Goal: Task Accomplishment & Management: Complete application form

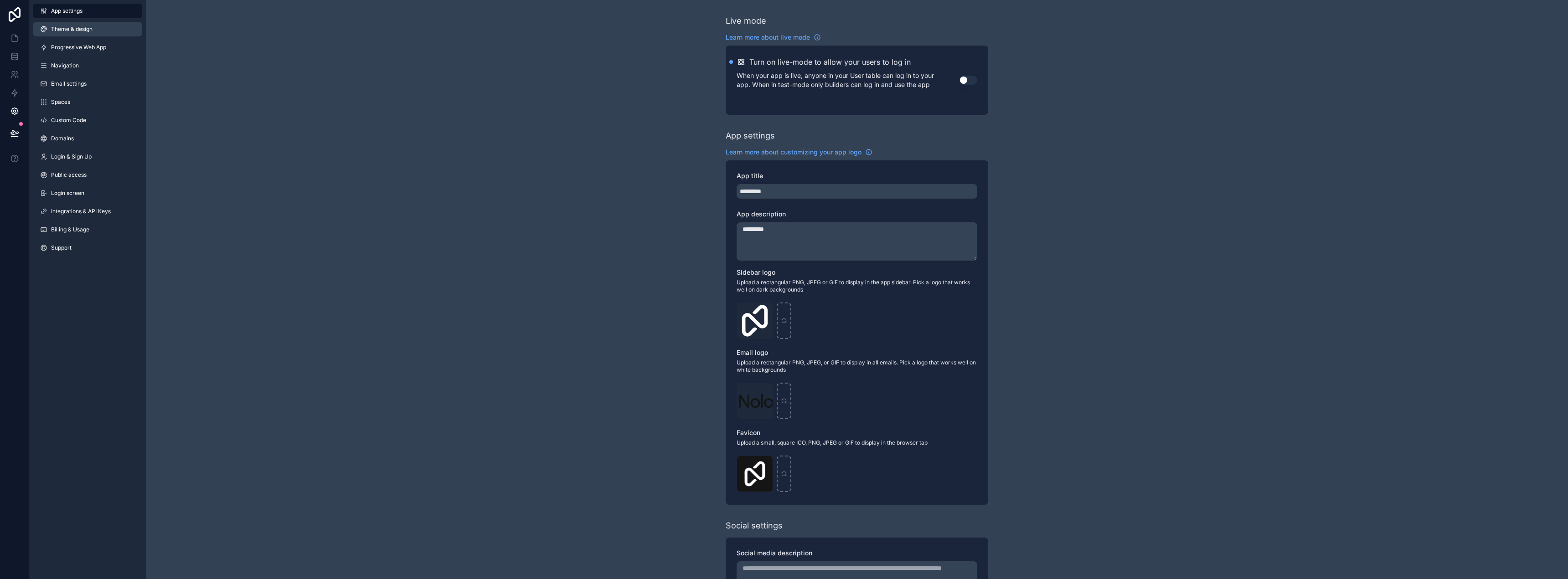
click at [80, 31] on span "Theme & design" at bounding box center [72, 29] width 41 height 7
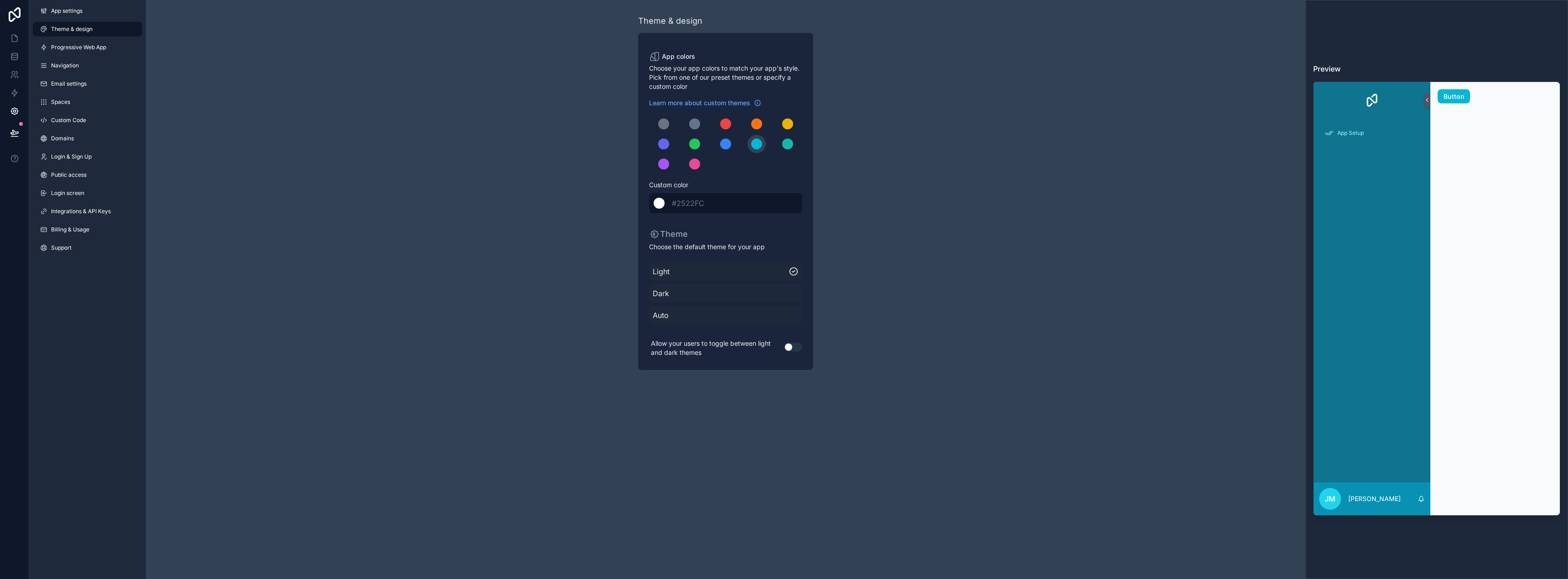
click at [732, 199] on div "******* #2522FC" at bounding box center [726, 203] width 153 height 20
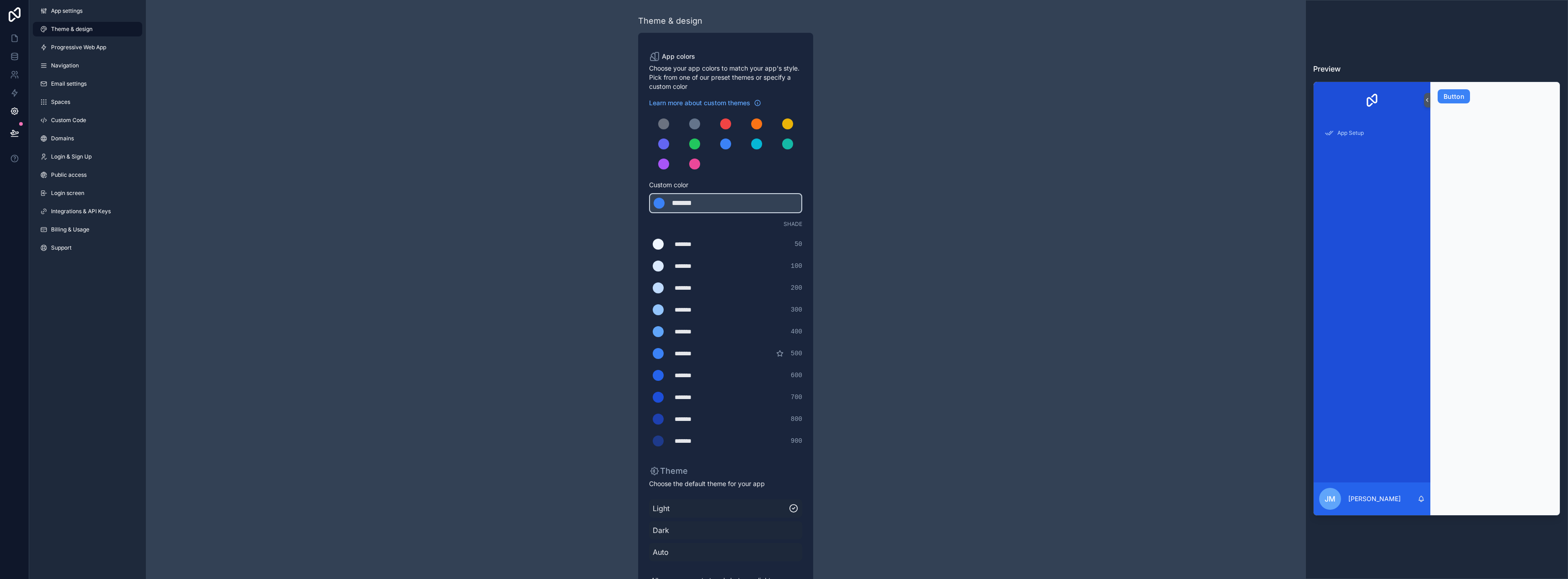
click at [928, 196] on div "Theme & design App colors Choose your app colors to match your app's style. Pic…" at bounding box center [726, 310] width 1160 height 621
click at [67, 51] on link "Progressive Web App" at bounding box center [88, 47] width 110 height 15
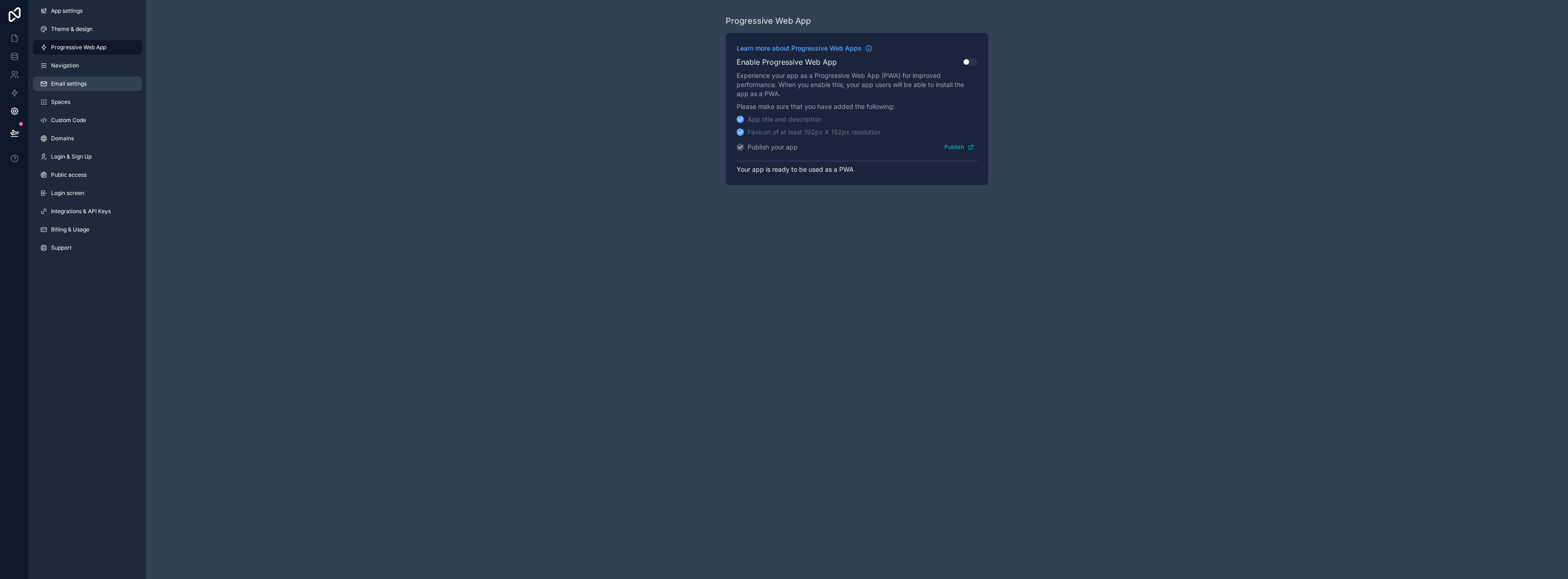
click at [67, 81] on span "Email settings" at bounding box center [69, 84] width 35 height 7
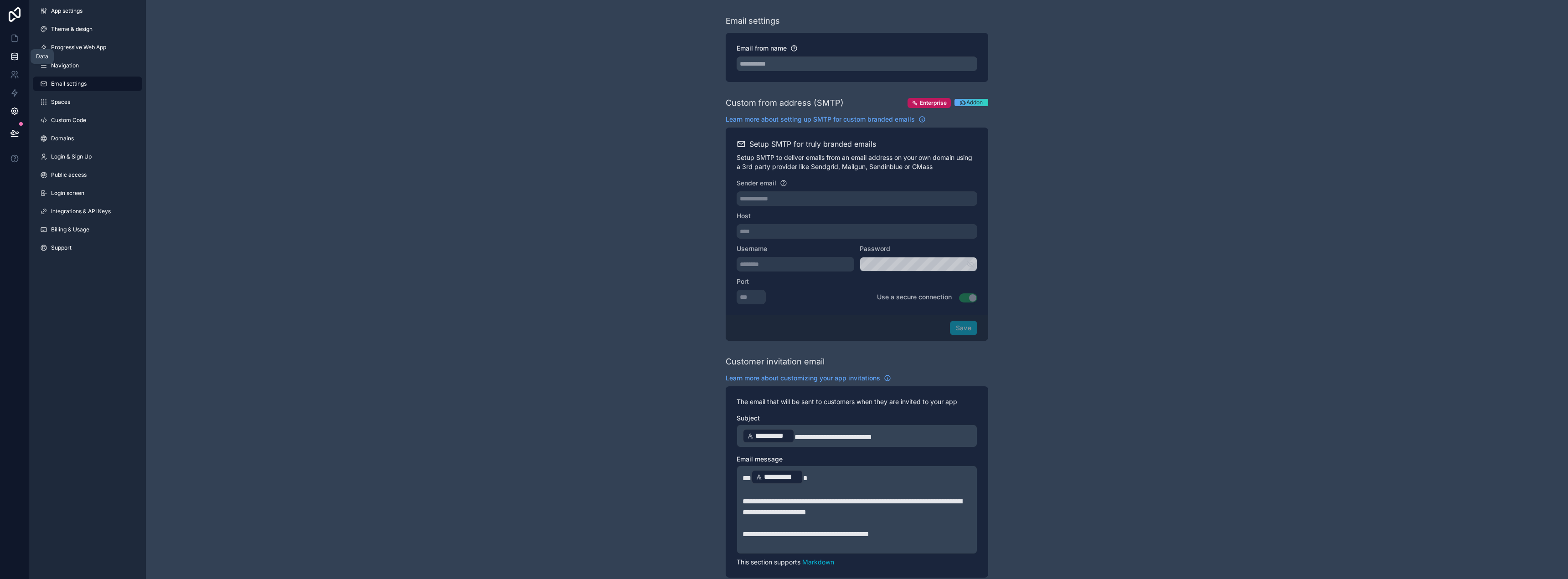
click at [13, 63] on link at bounding box center [14, 57] width 29 height 18
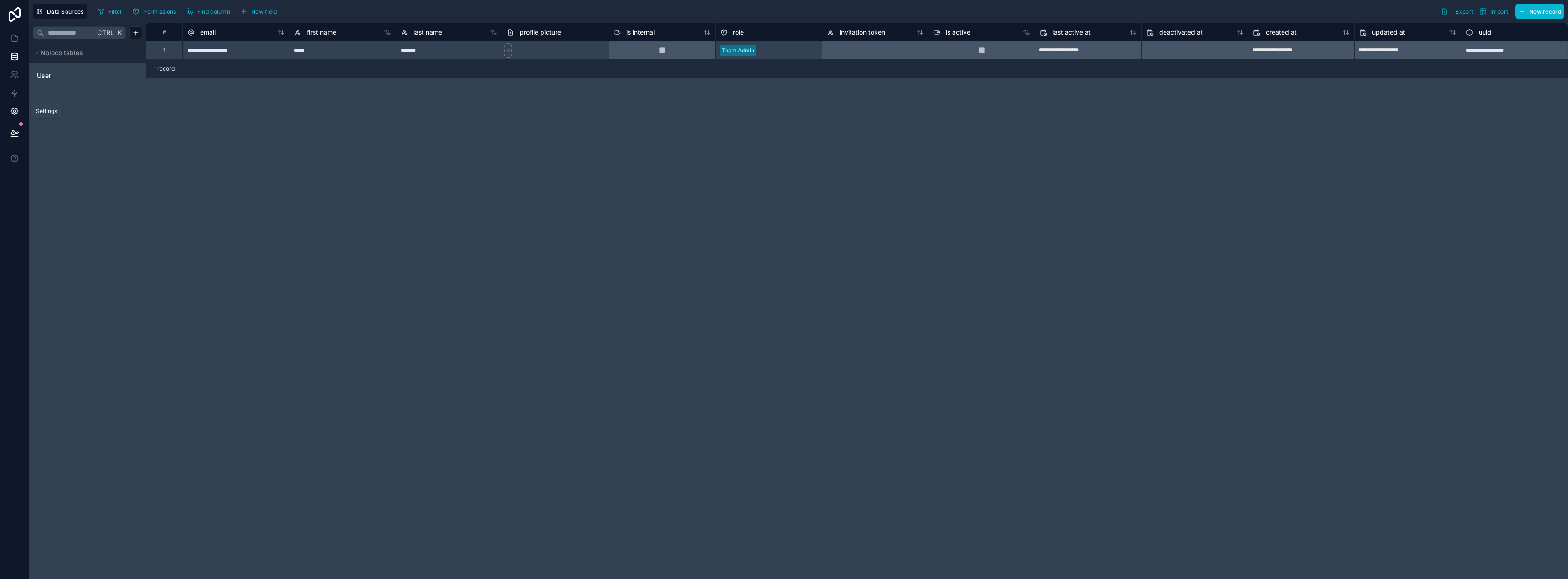
click at [6, 111] on link at bounding box center [14, 111] width 29 height 18
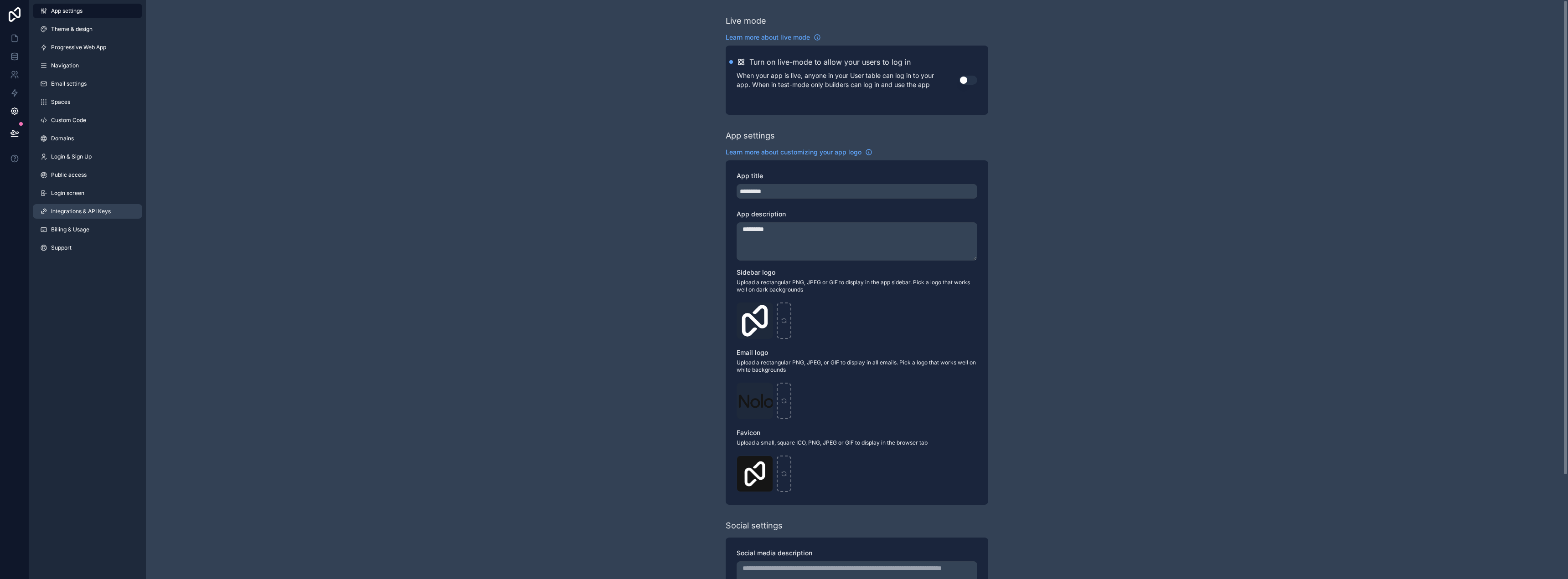
click at [116, 211] on link "Integrations & API Keys" at bounding box center [88, 211] width 110 height 15
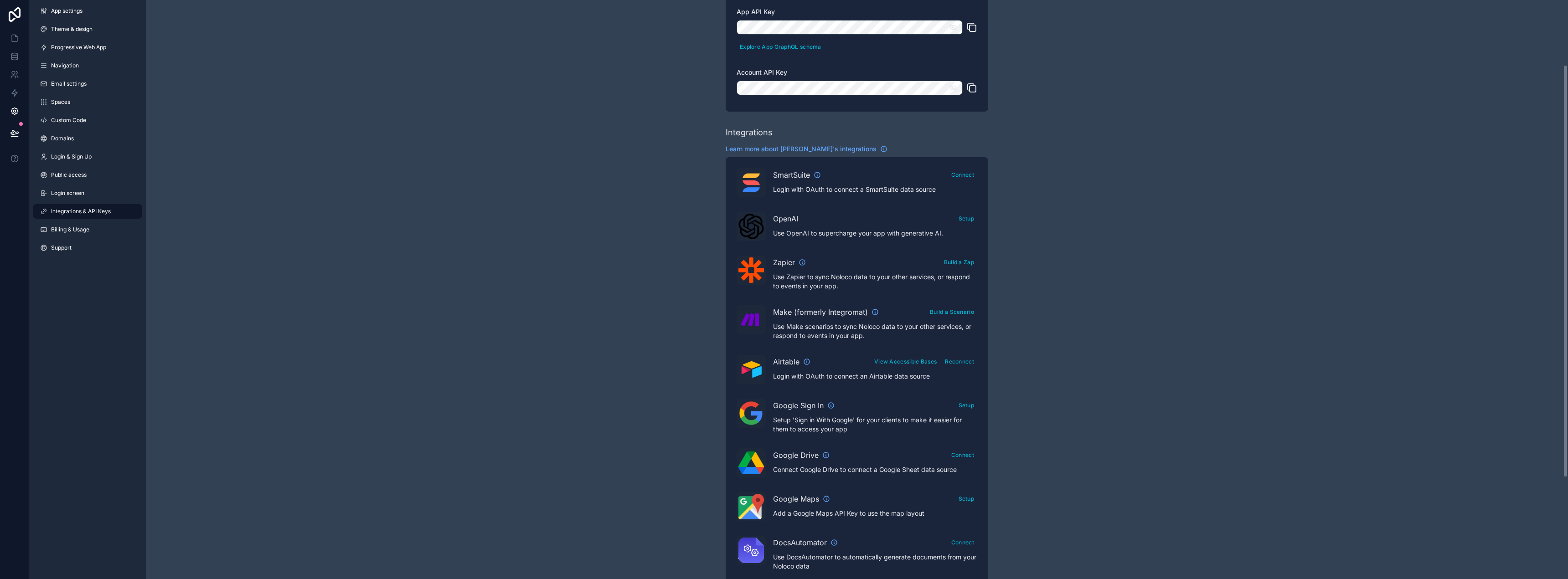
scroll to position [91, 0]
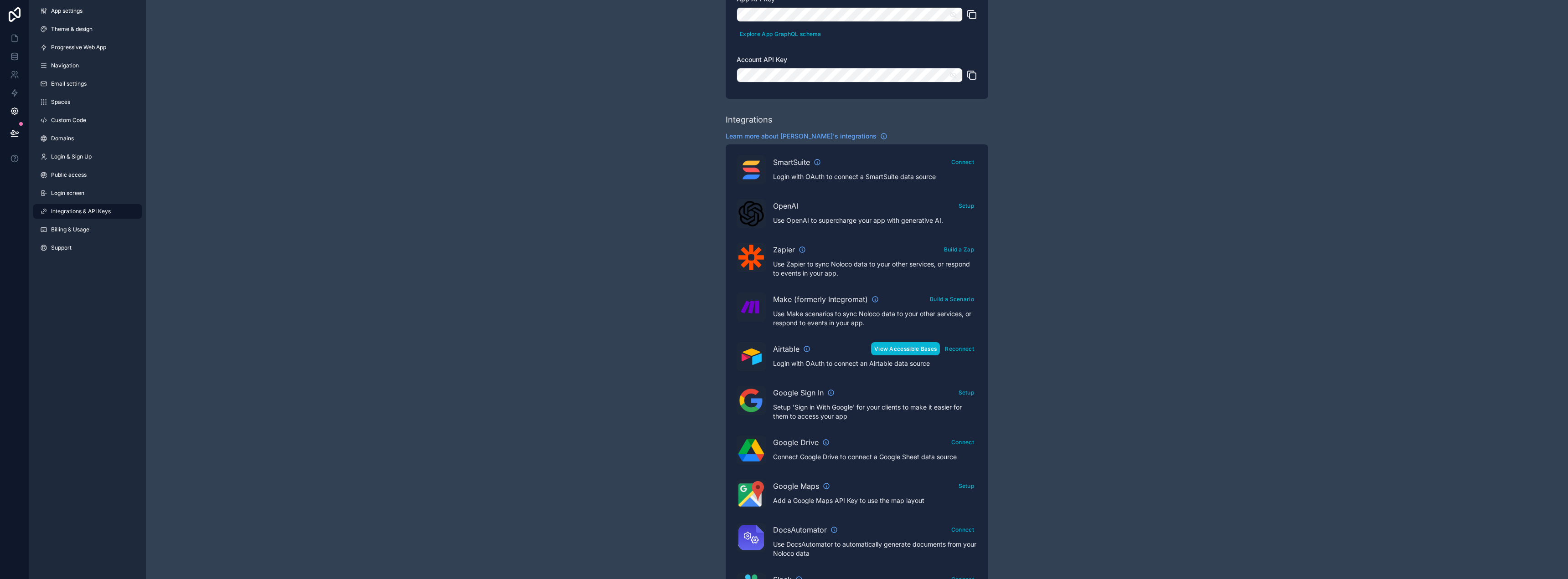
click at [912, 348] on button "View Accessible Bases" at bounding box center [905, 348] width 69 height 13
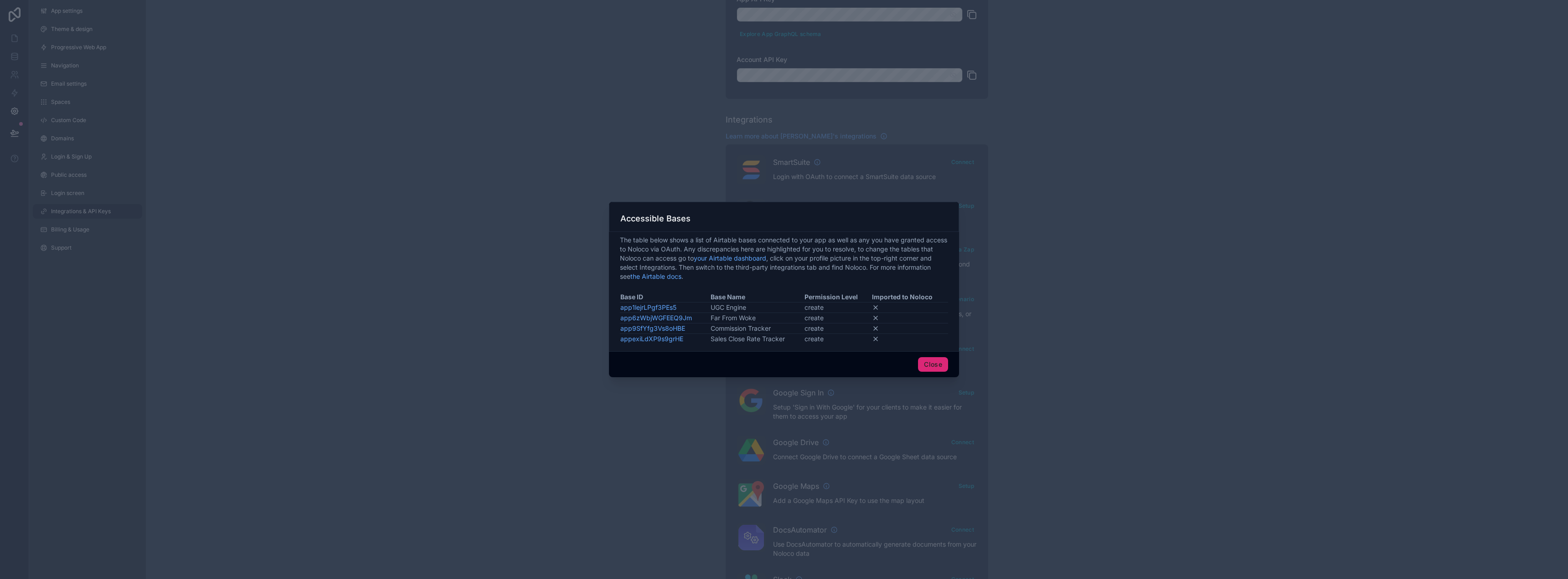
click at [920, 361] on button "Close" at bounding box center [933, 364] width 30 height 15
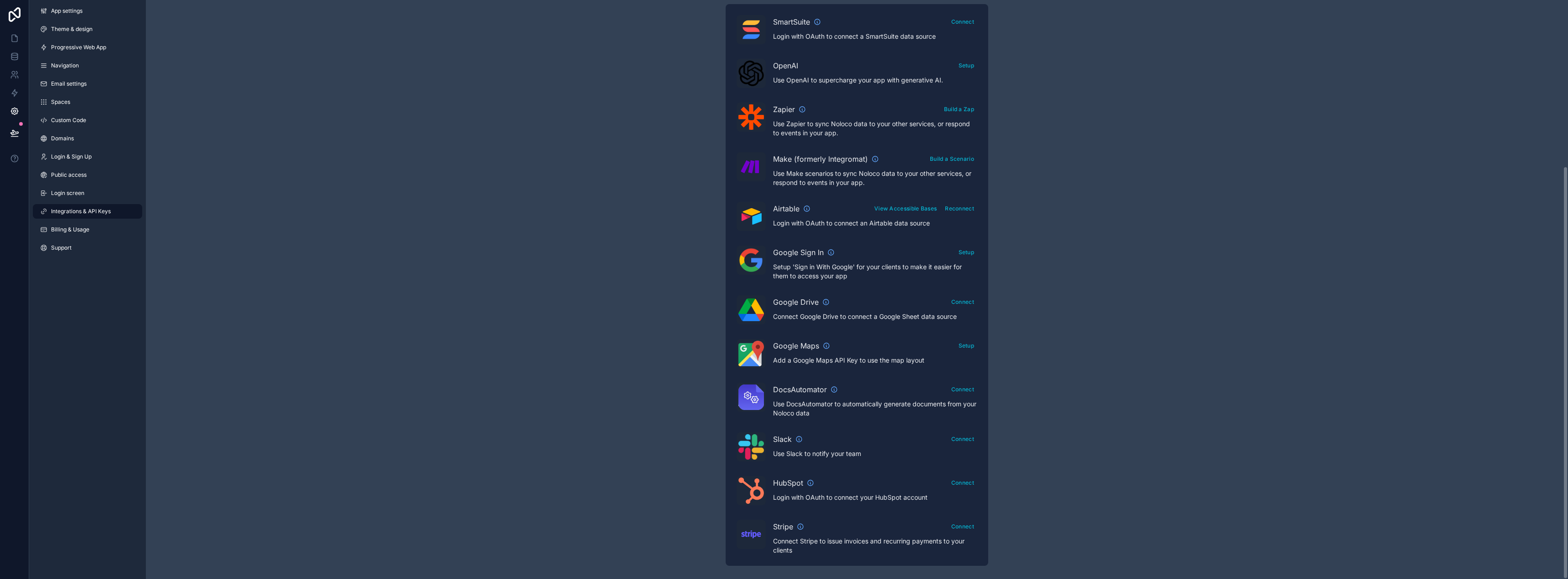
scroll to position [233, 0]
click at [965, 204] on button "Reconnect" at bounding box center [959, 207] width 35 height 13
click at [892, 209] on button "View Accessible Bases" at bounding box center [905, 207] width 69 height 13
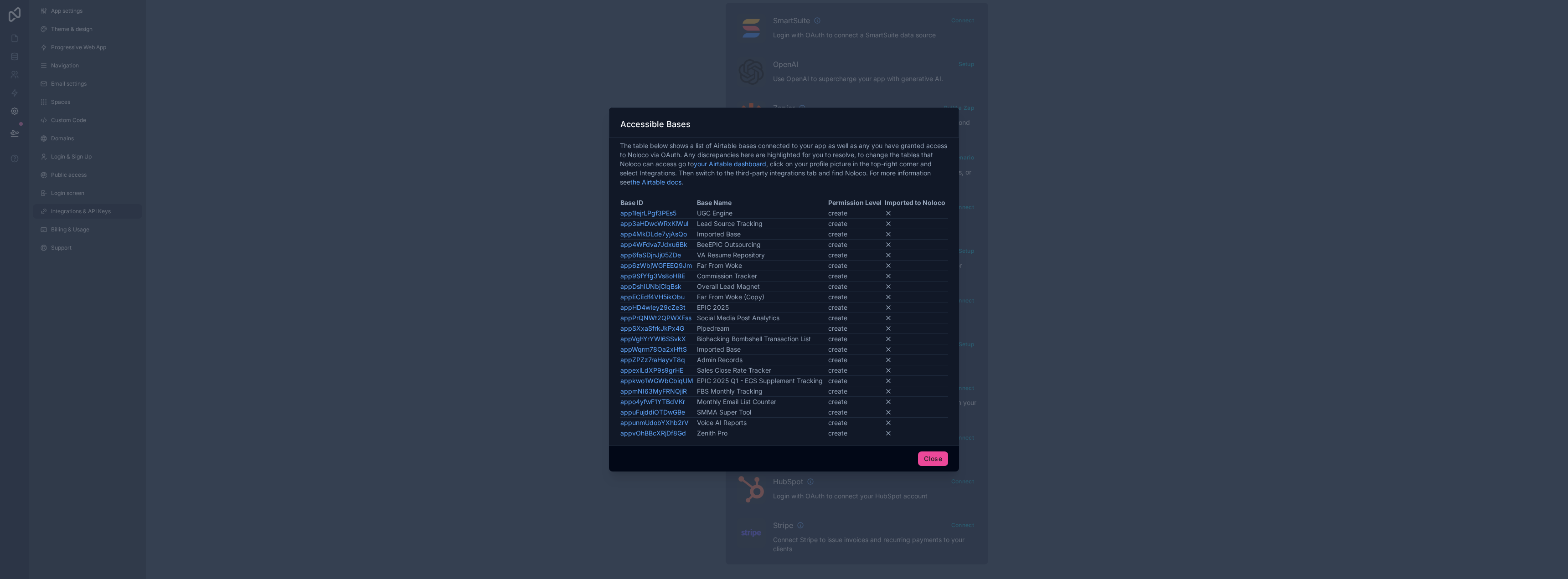
click at [886, 224] on icon at bounding box center [888, 224] width 7 height 7
click at [939, 458] on button "Close" at bounding box center [933, 459] width 30 height 15
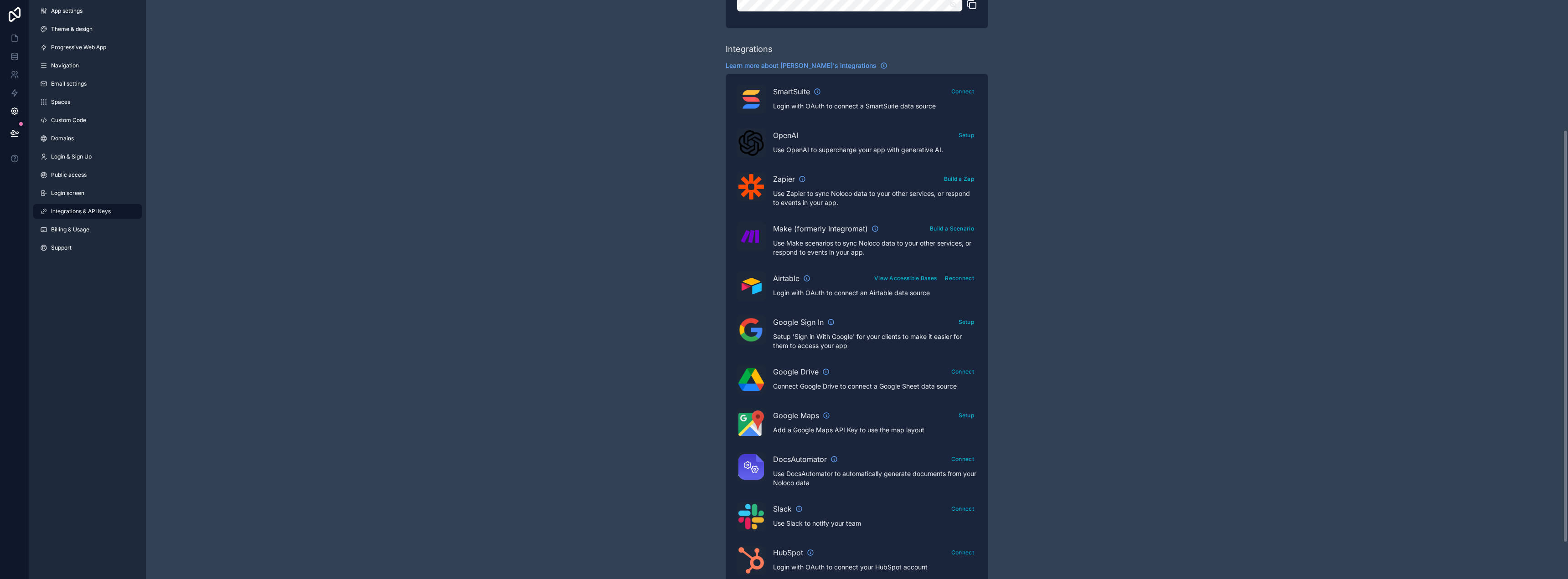
scroll to position [182, 0]
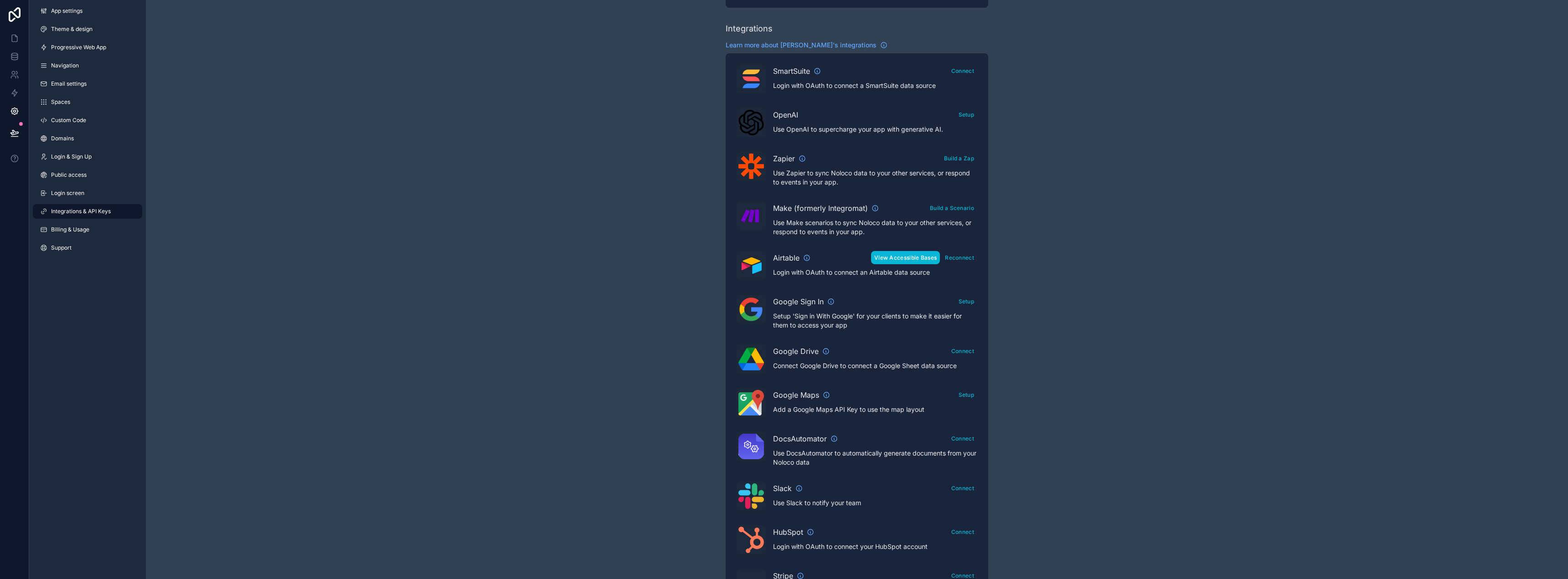
click at [919, 257] on button "View Accessible Bases" at bounding box center [905, 258] width 69 height 13
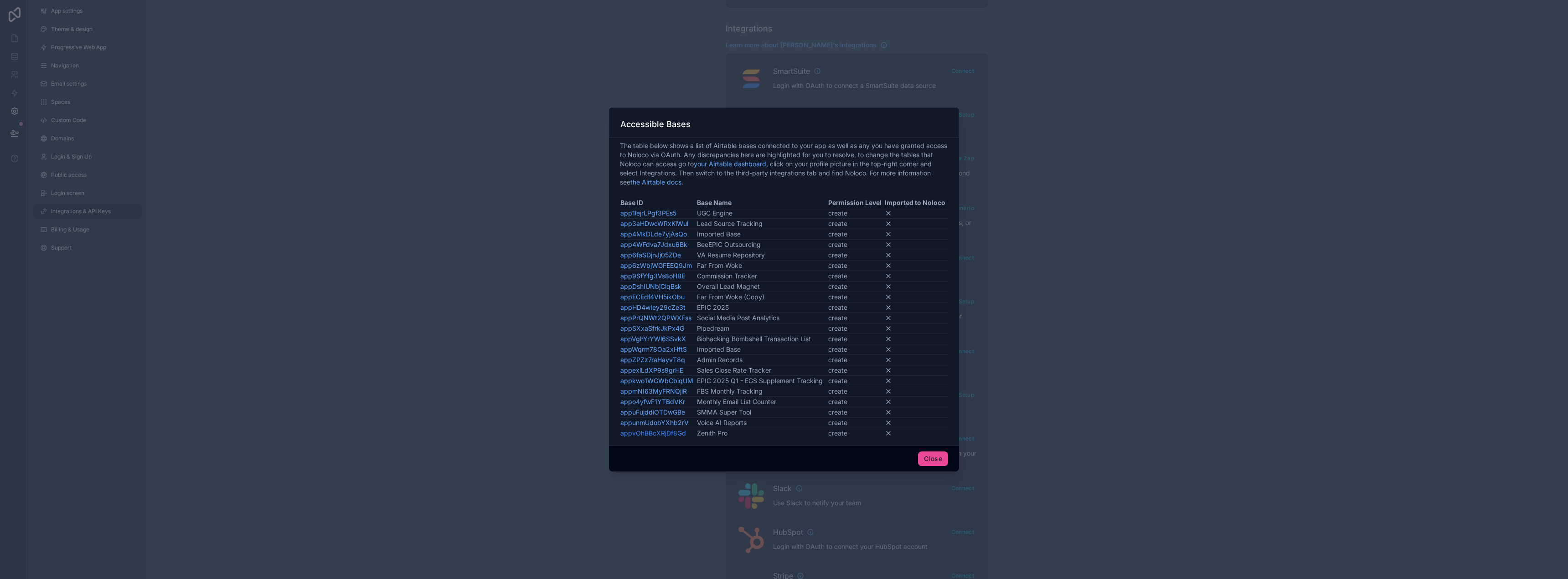
click at [655, 433] on link "appvOhBBcXRjDf8Gd" at bounding box center [653, 432] width 66 height 8
click at [1114, 164] on div at bounding box center [784, 290] width 1568 height 579
click at [923, 459] on button "Close" at bounding box center [933, 459] width 30 height 15
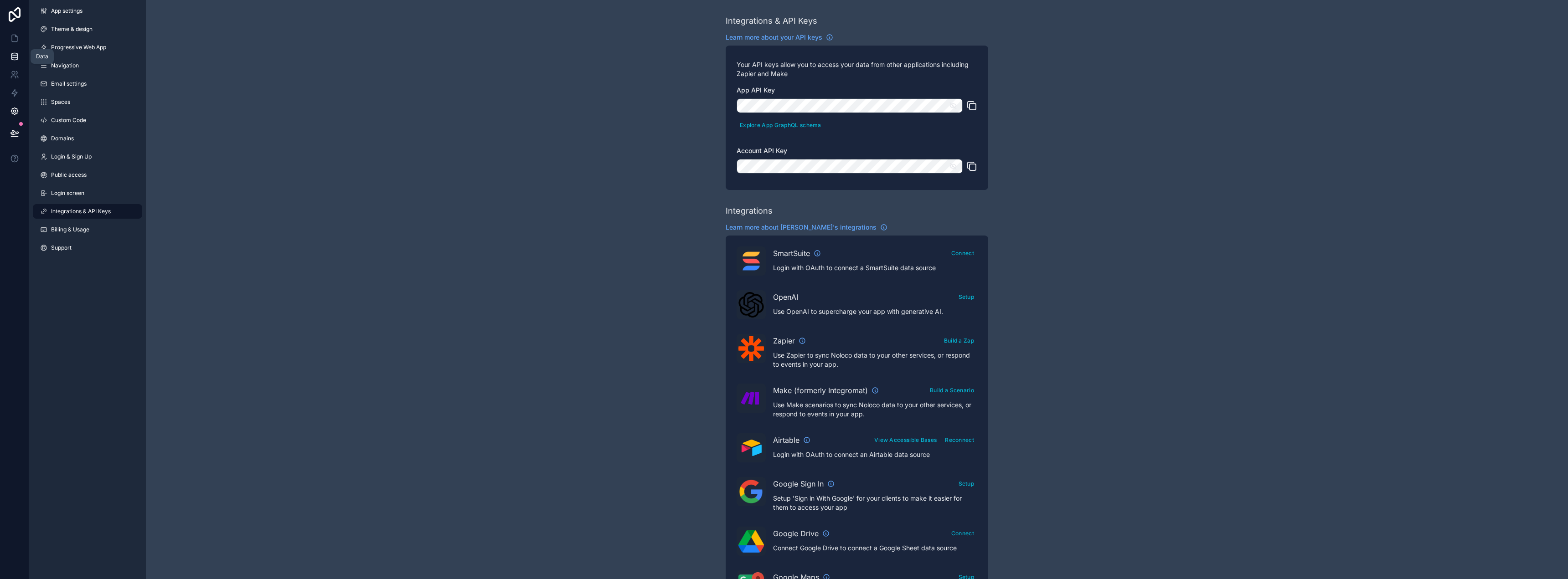
click at [16, 55] on icon at bounding box center [14, 56] width 9 height 9
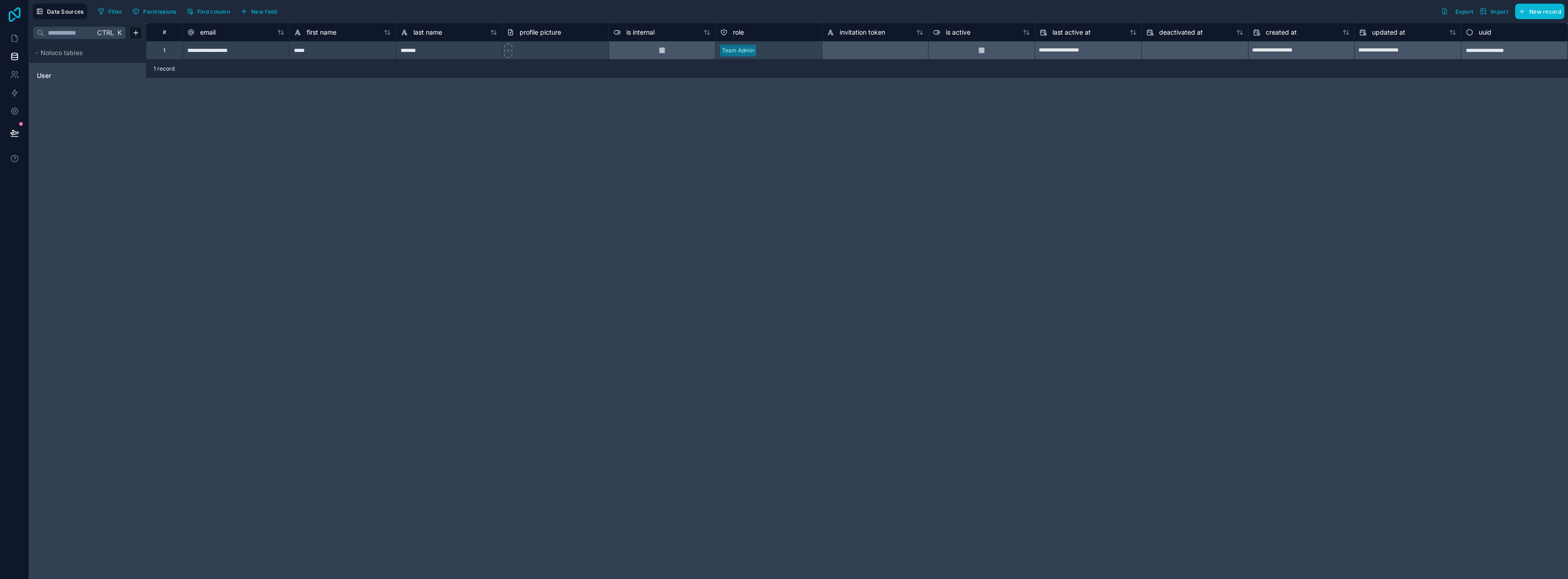
click at [9, 13] on icon at bounding box center [14, 15] width 12 height 15
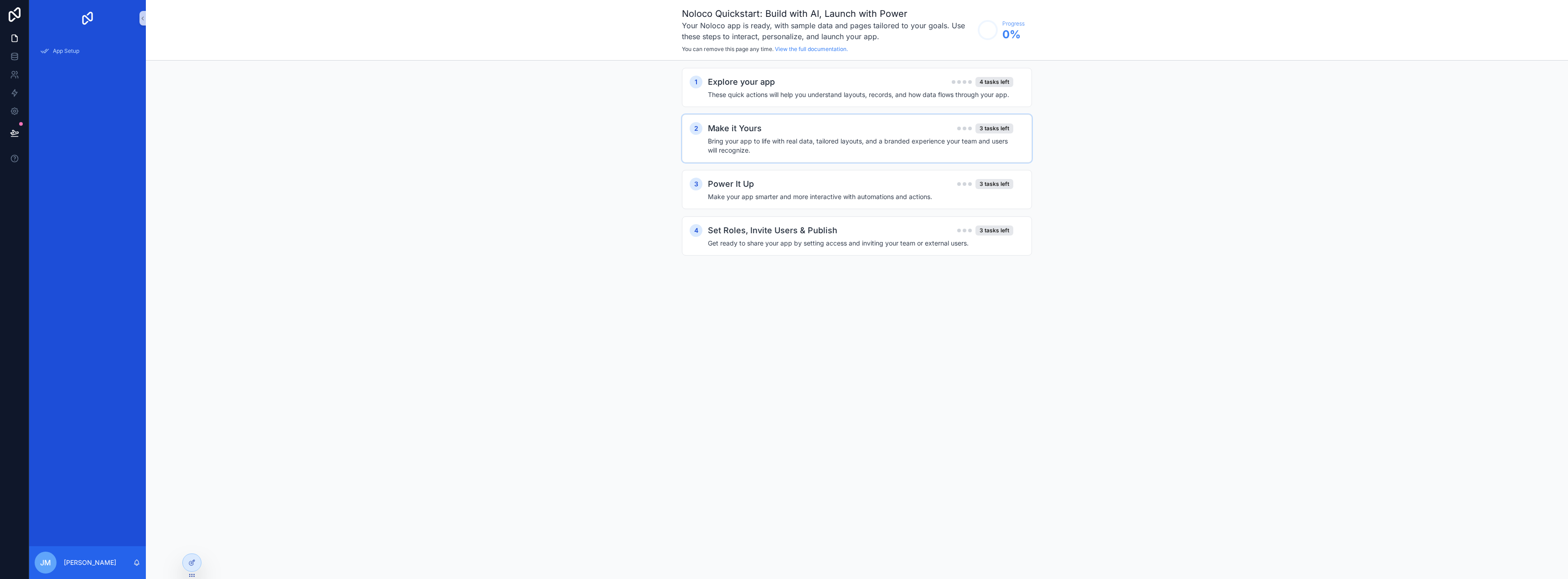
click at [810, 139] on h4 "Bring your app to life with real data, tailored layouts, and a branded experien…" at bounding box center [861, 146] width 306 height 18
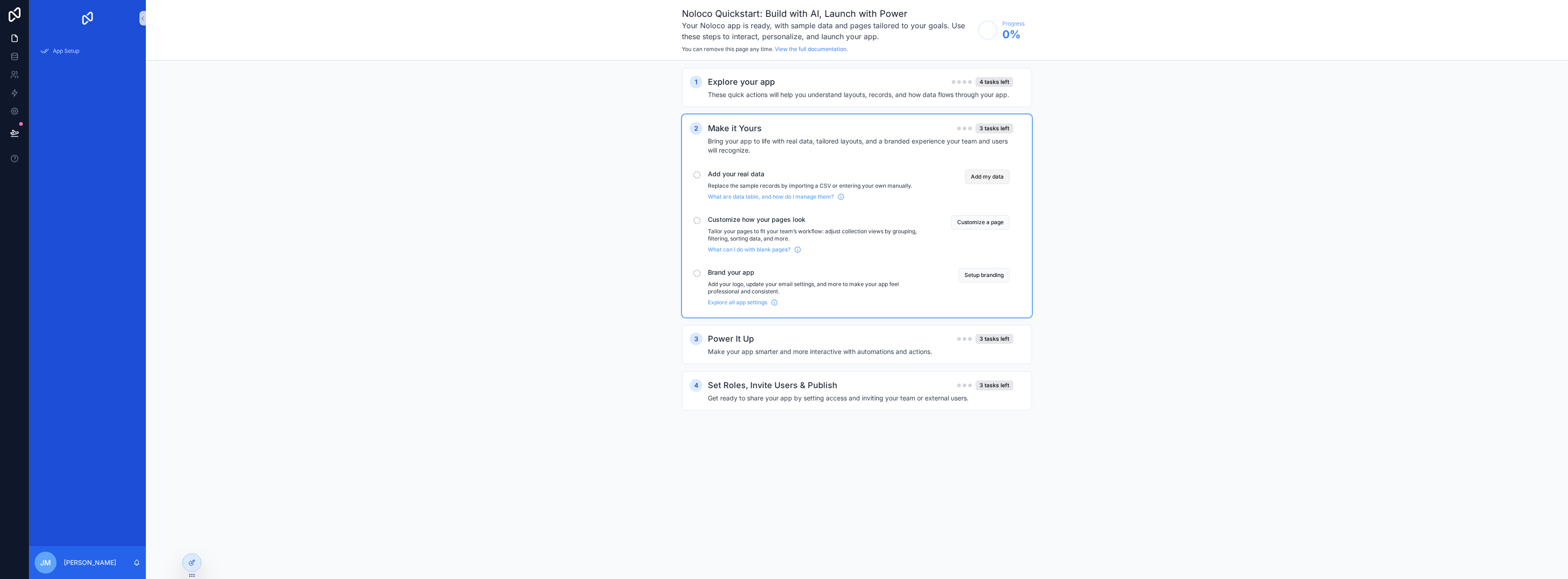
click at [1008, 171] on button "Add my data" at bounding box center [987, 177] width 44 height 15
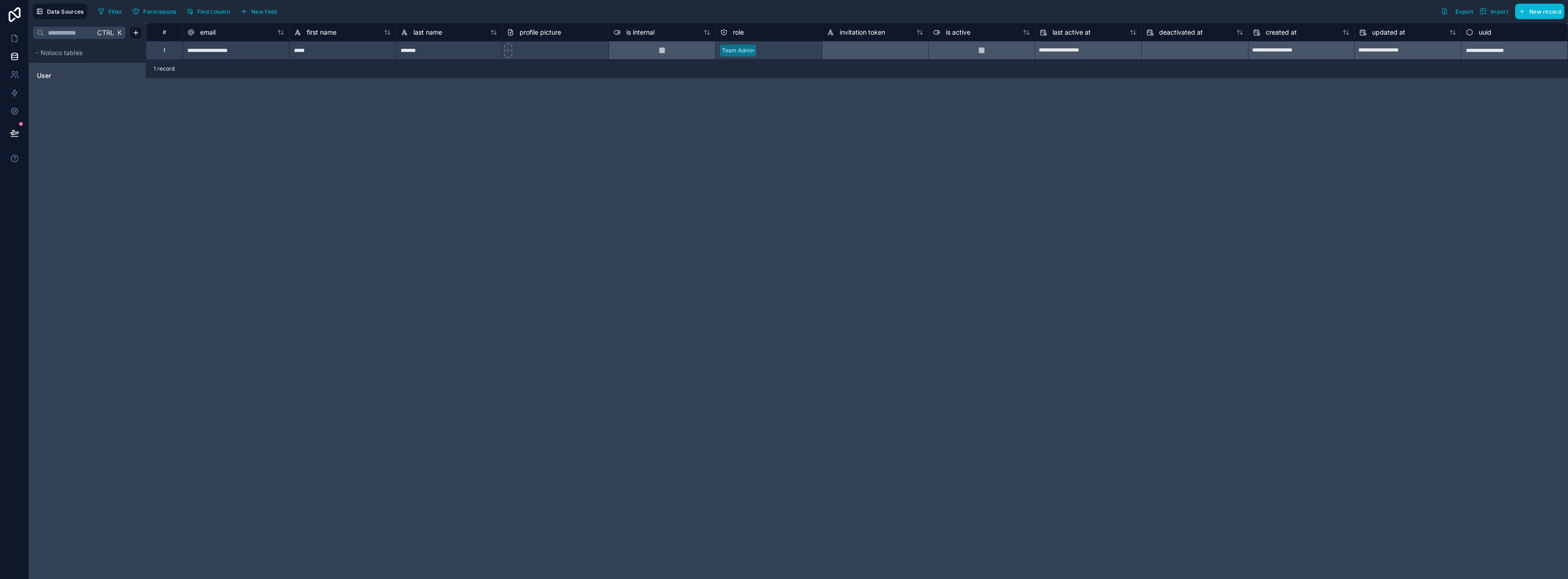
click at [98, 30] on span "Ctrl" at bounding box center [105, 32] width 19 height 12
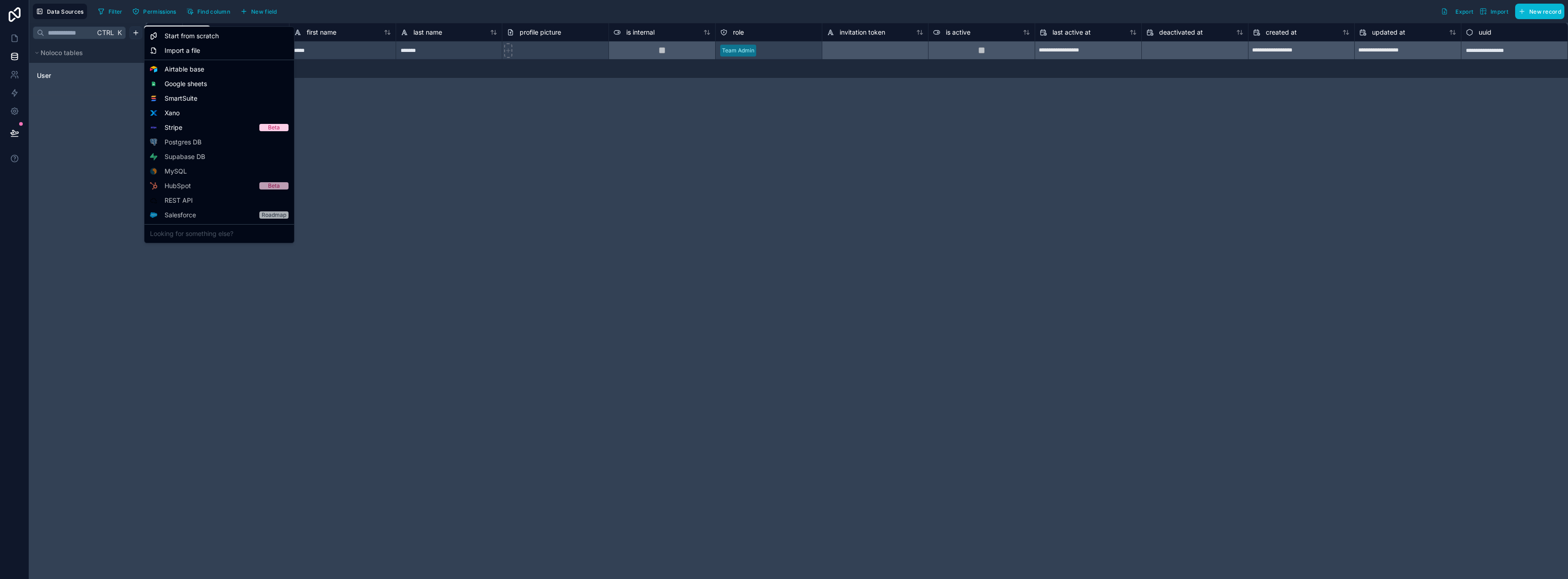
click at [132, 33] on html "**********" at bounding box center [784, 290] width 1568 height 579
click at [179, 68] on span "Airtable base" at bounding box center [184, 69] width 40 height 9
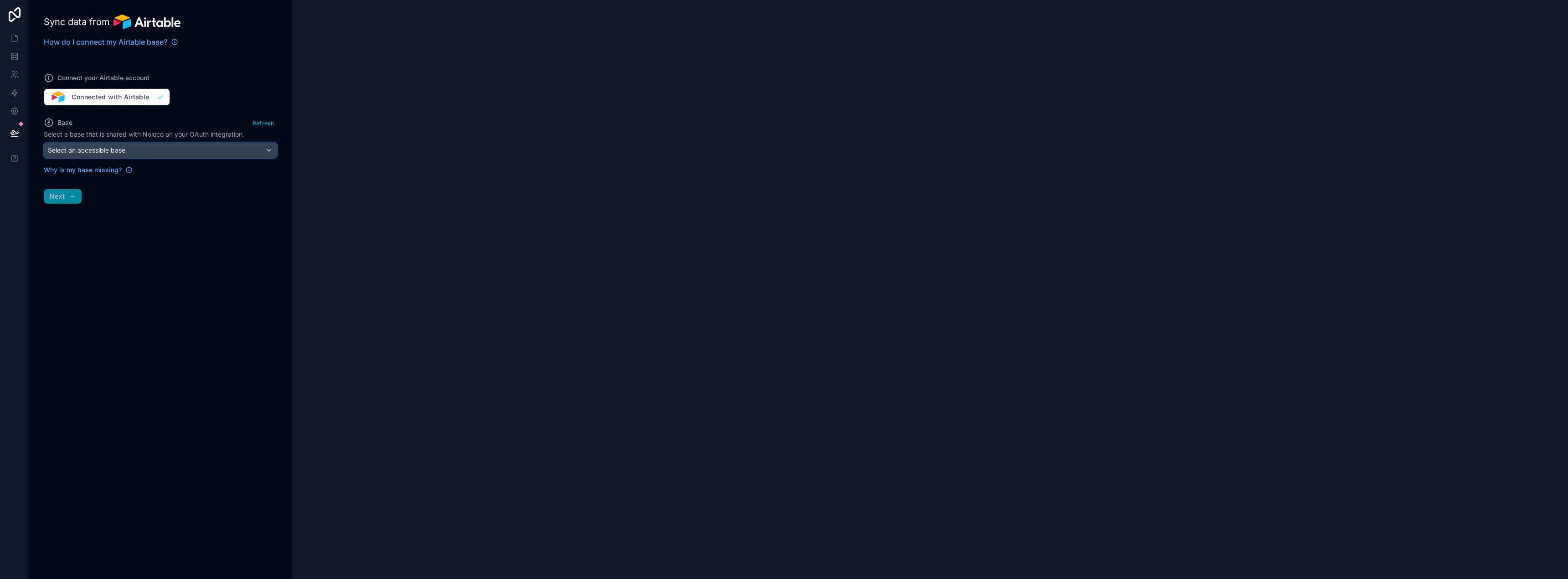
click at [111, 148] on span "Select an accessible base" at bounding box center [86, 150] width 77 height 8
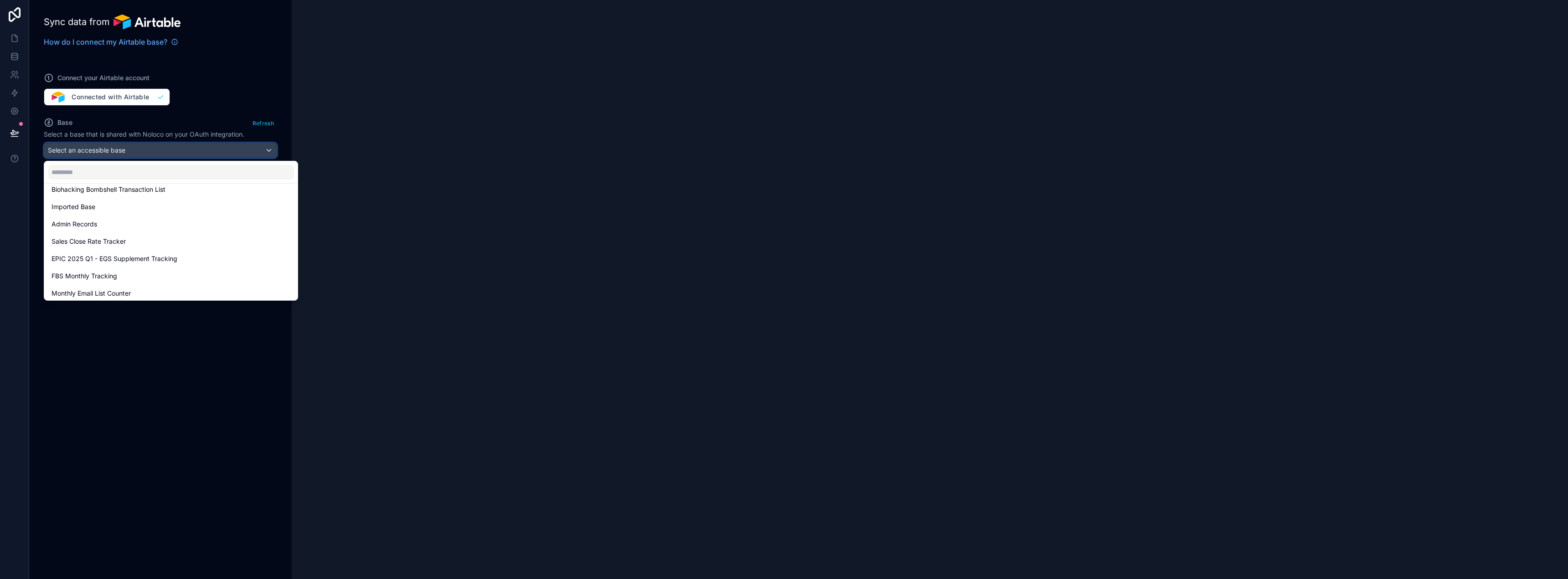
scroll to position [272, 0]
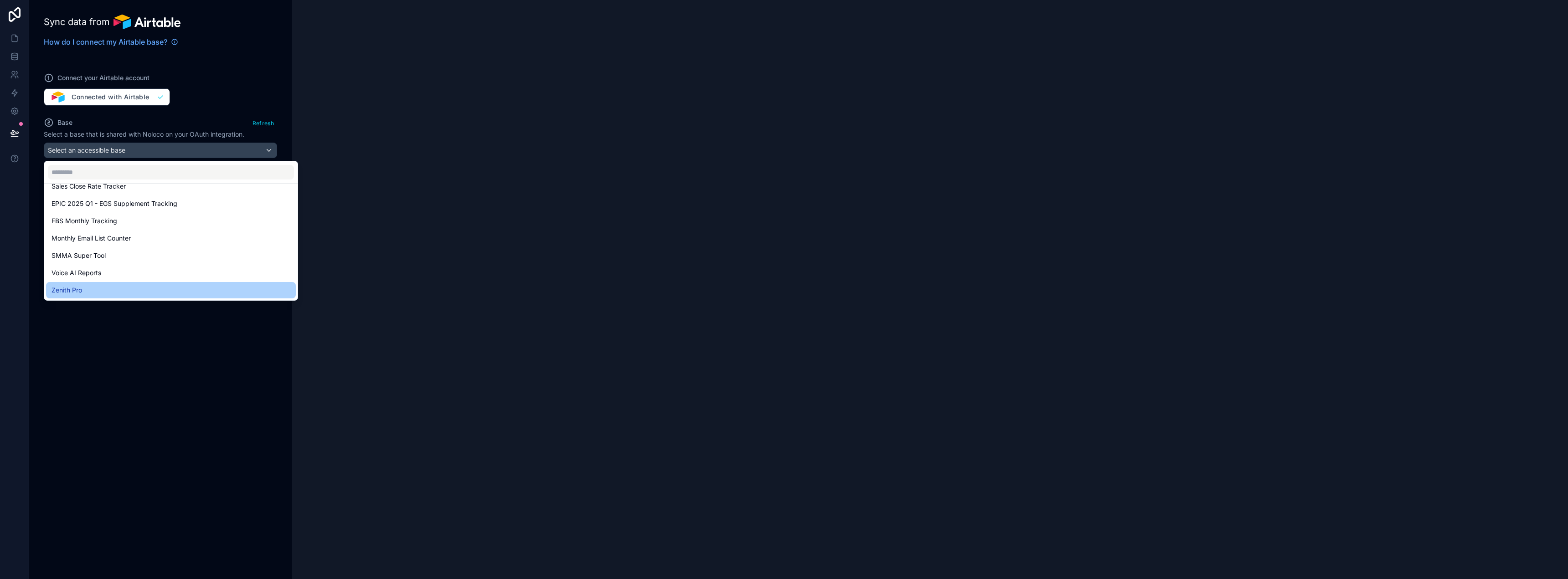
click at [100, 286] on div "Zenith Pro" at bounding box center [171, 290] width 239 height 11
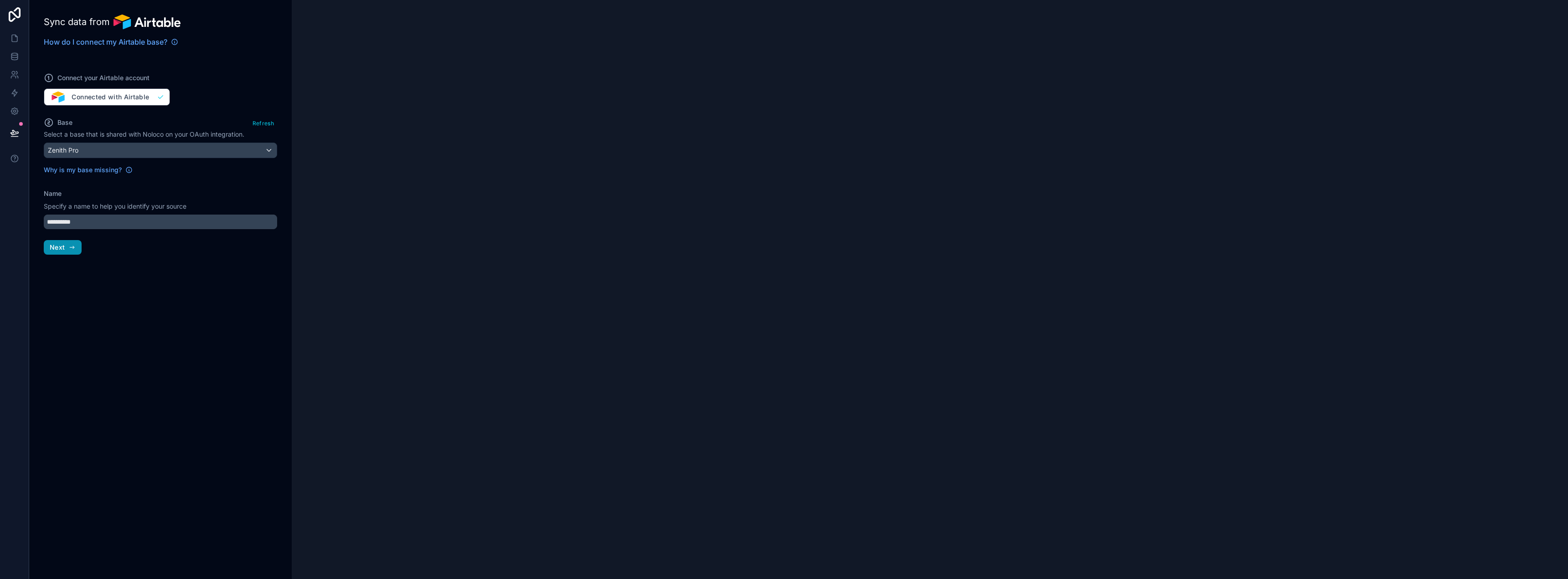
click at [65, 249] on button "Next" at bounding box center [63, 248] width 38 height 15
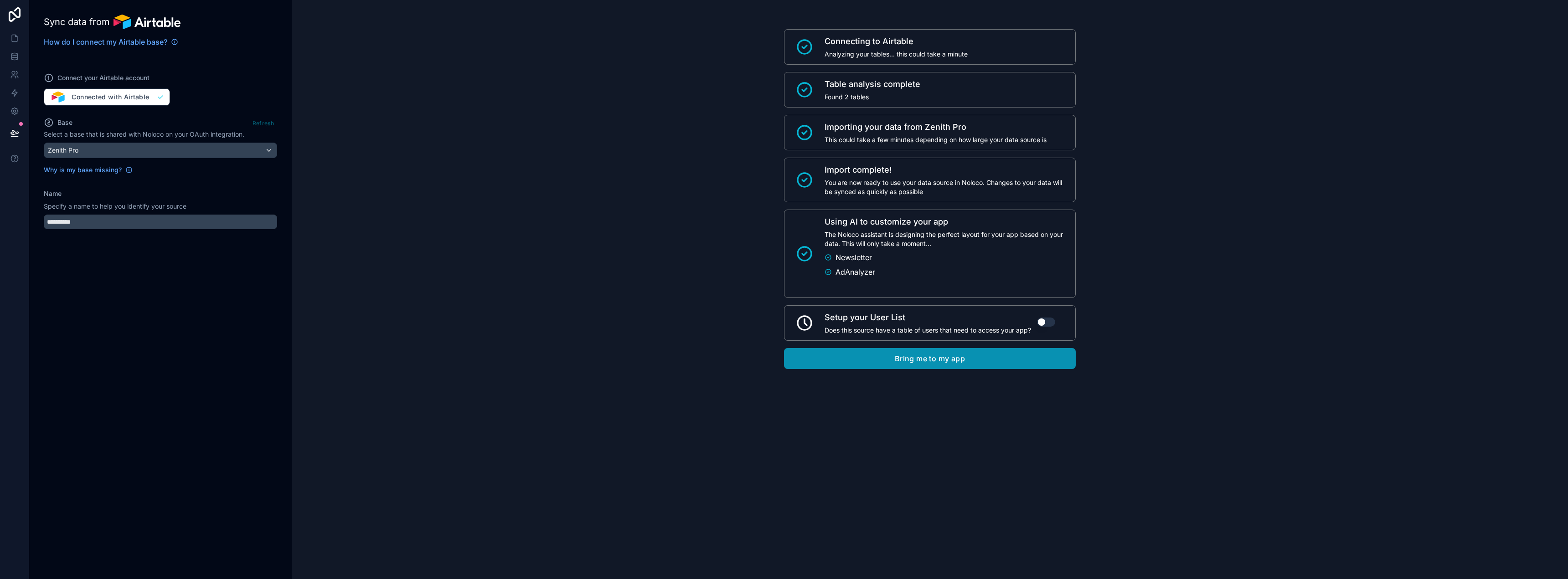
click at [947, 364] on button "Bring me to my app" at bounding box center [929, 358] width 292 height 21
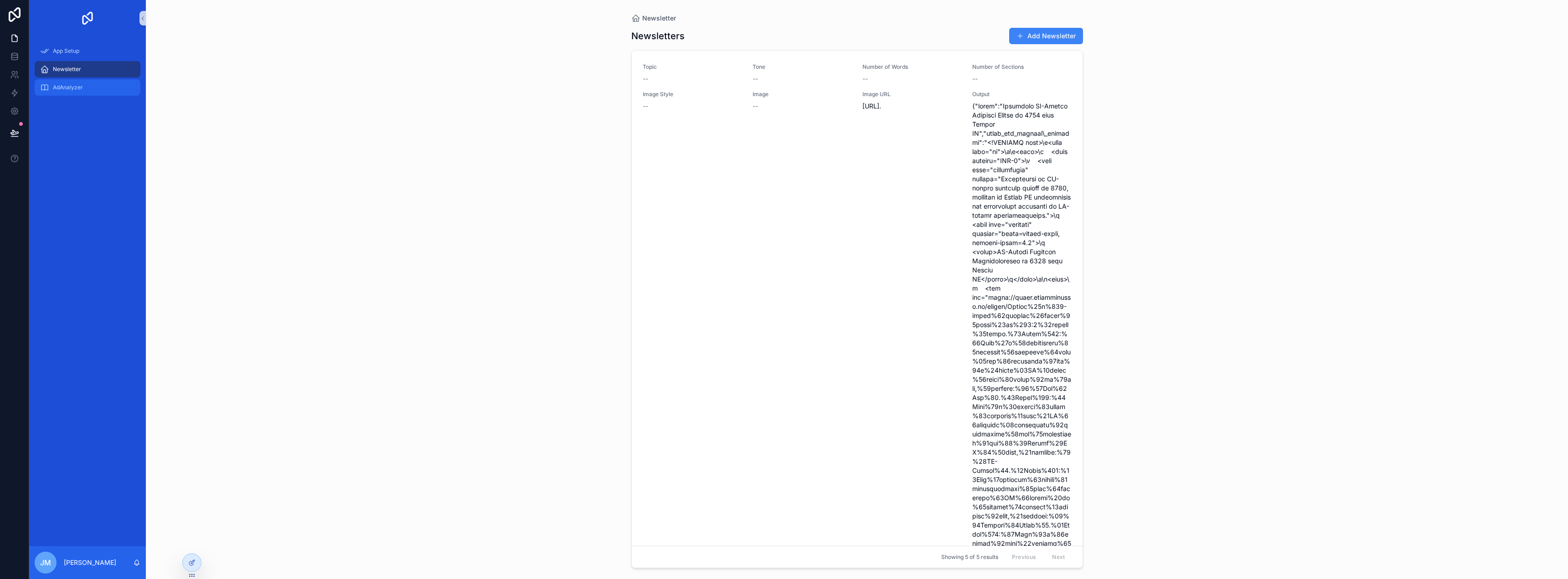
click at [94, 91] on div "AdAnalyzer" at bounding box center [88, 88] width 95 height 15
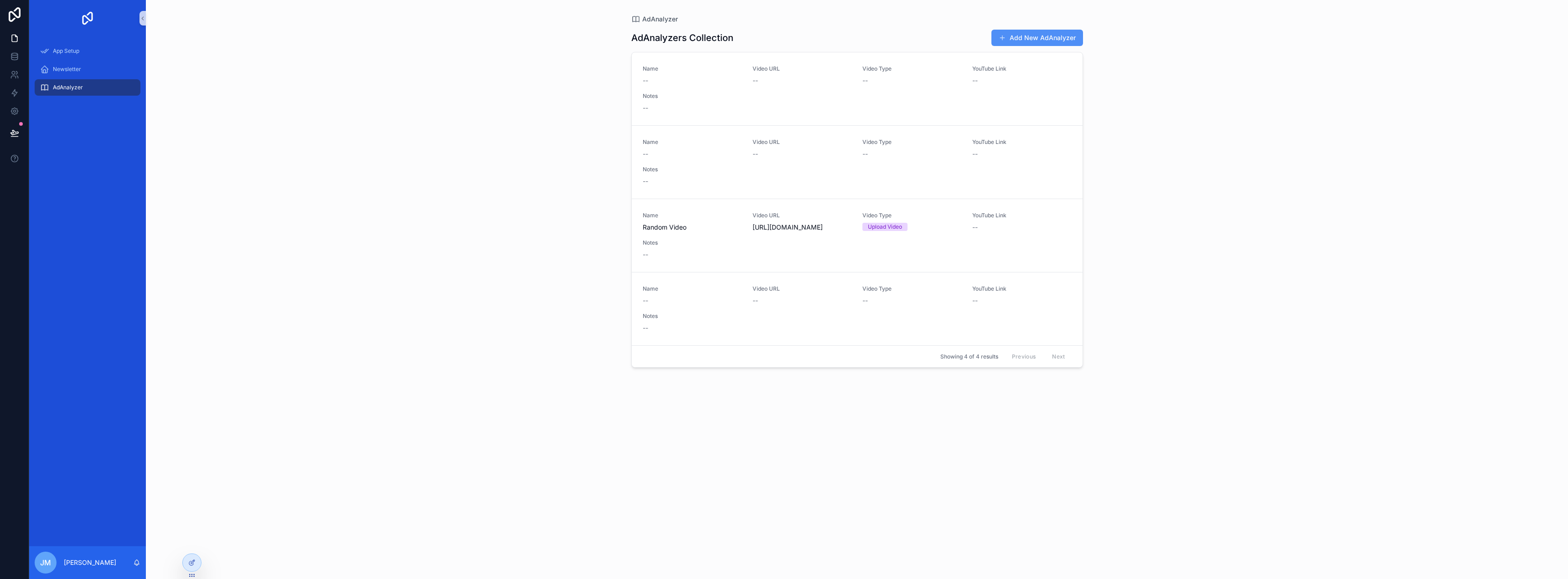
drag, startPoint x: 1034, startPoint y: 36, endPoint x: 1163, endPoint y: 57, distance: 130.7
click at [1035, 36] on button "Add New AdAnalyzer" at bounding box center [1037, 38] width 92 height 16
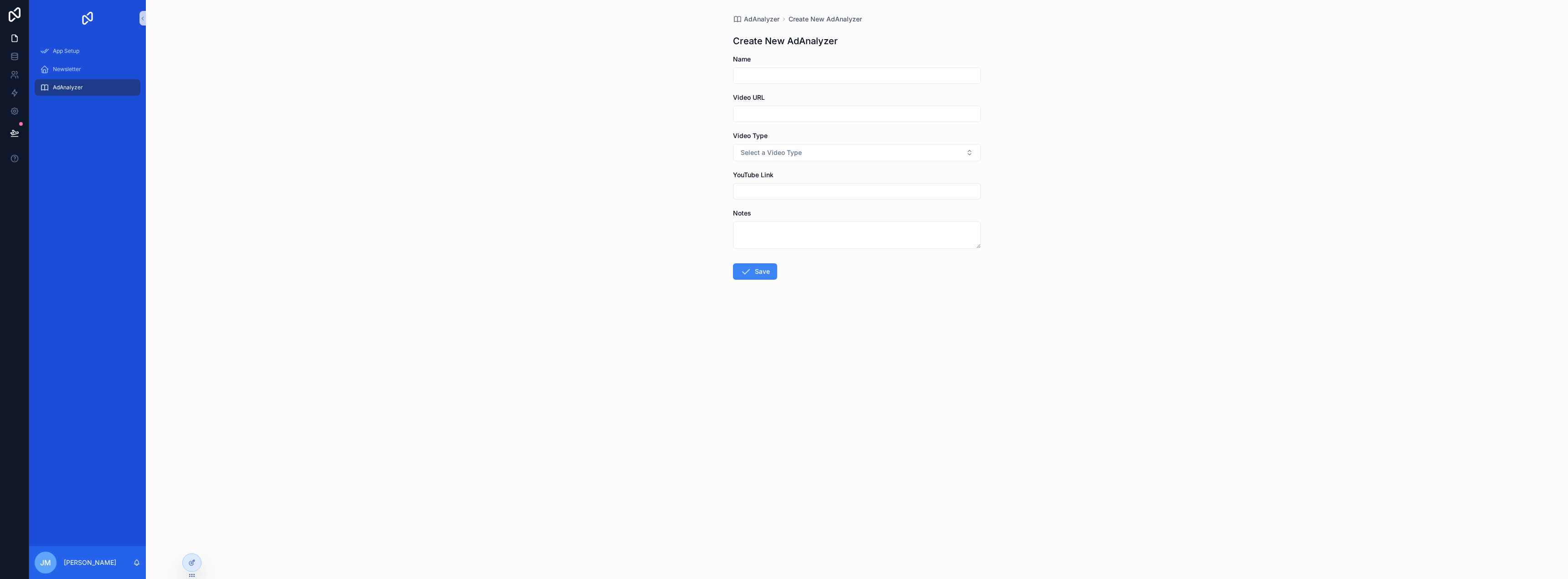
click at [761, 68] on div "scrollable content" at bounding box center [856, 75] width 248 height 16
click at [760, 72] on input "scrollable content" at bounding box center [857, 75] width 247 height 13
click at [759, 113] on input "scrollable content" at bounding box center [857, 114] width 247 height 13
click at [773, 148] on span "Select a Video Type" at bounding box center [771, 152] width 61 height 9
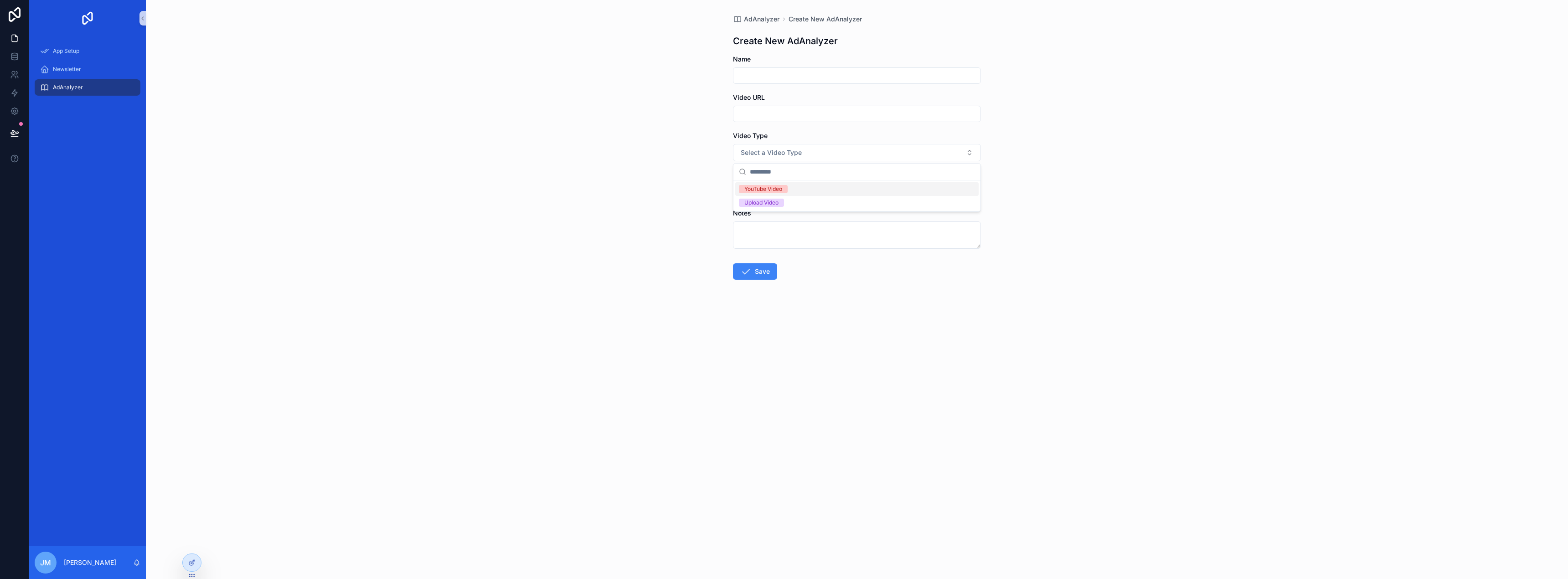
click at [772, 188] on div "YouTube Video" at bounding box center [763, 189] width 38 height 8
click at [776, 187] on input "scrollable content" at bounding box center [857, 191] width 247 height 13
click at [188, 560] on div at bounding box center [192, 563] width 18 height 17
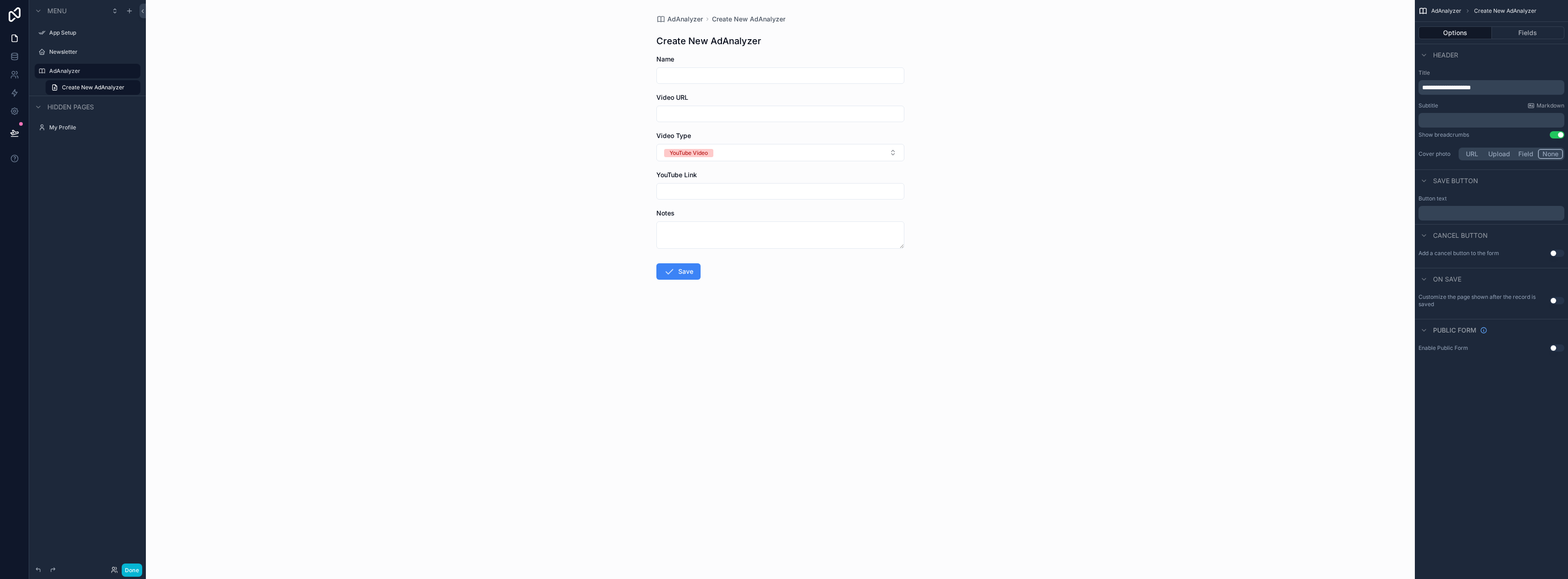
click at [1471, 85] on span "**********" at bounding box center [1446, 88] width 49 height 6
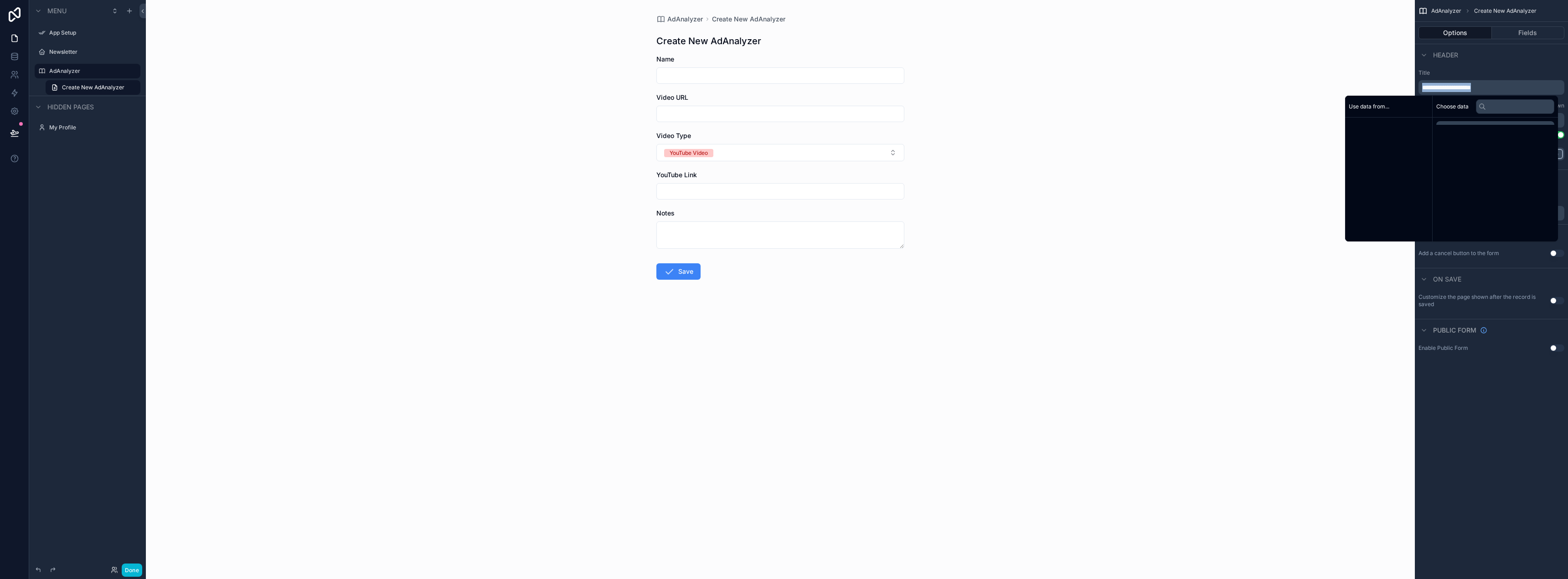
click at [1471, 85] on span "**********" at bounding box center [1446, 88] width 49 height 6
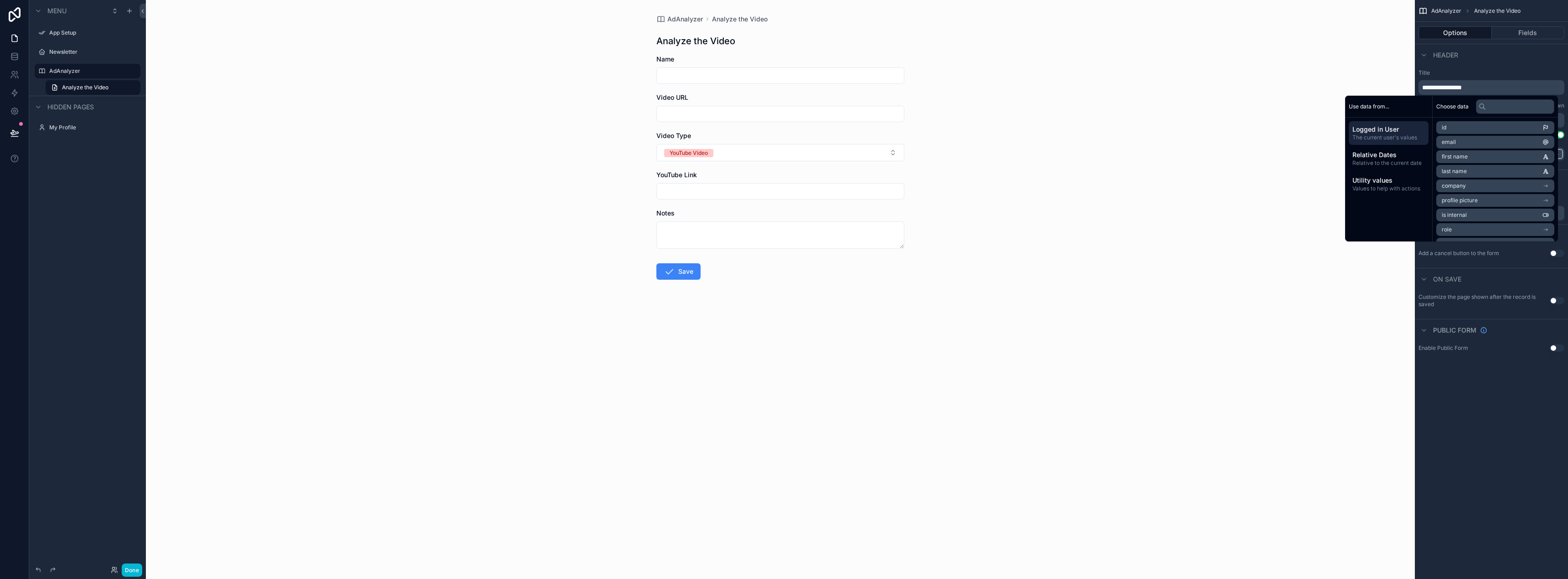
click at [1515, 57] on div "Header" at bounding box center [1491, 55] width 153 height 22
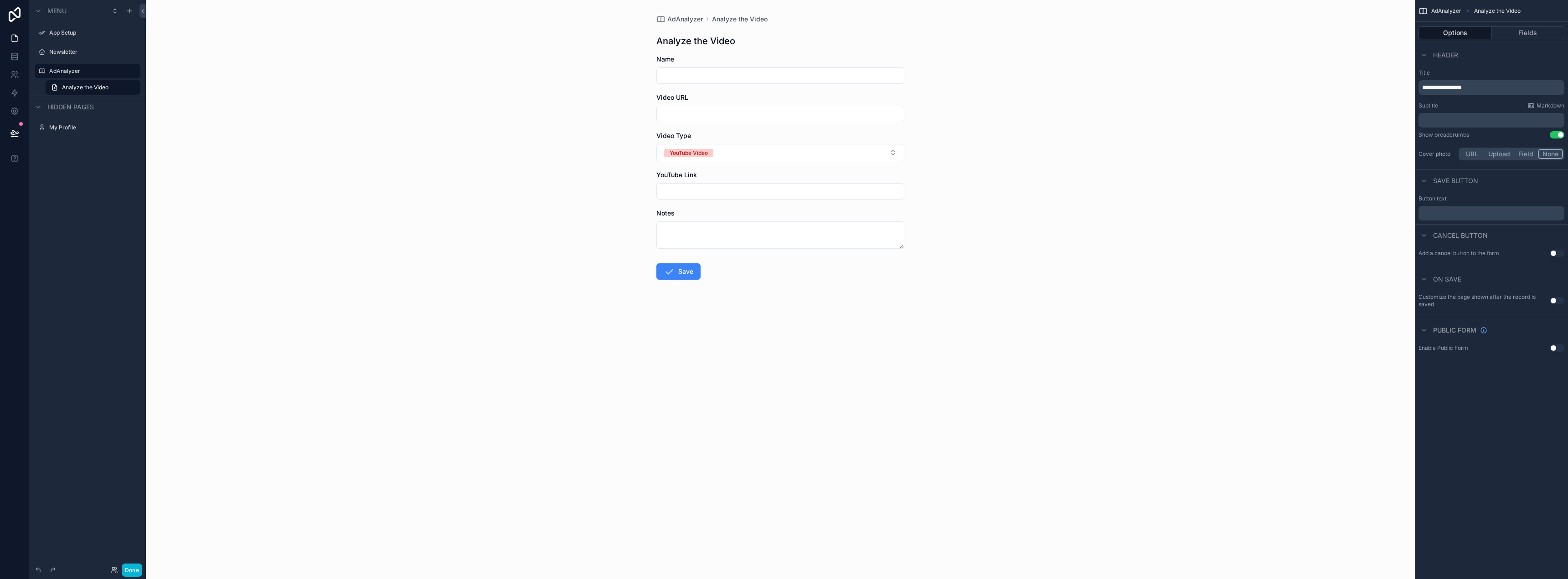
click at [845, 80] on input "scrollable content" at bounding box center [780, 75] width 247 height 13
click at [1077, 99] on div "AdAnalyzer Analyze the Video Analyze the Video Name Video URL Video Type YouTub…" at bounding box center [780, 290] width 1269 height 579
drag, startPoint x: 1211, startPoint y: 5, endPoint x: 1226, endPoint y: 10, distance: 15.8
click at [1226, 10] on div "AdAnalyzer Analyze the Video Analyze the Video Name Video URL Video Type YouTub…" at bounding box center [780, 290] width 1269 height 579
click at [785, 153] on button "YouTube Video" at bounding box center [780, 153] width 248 height 17
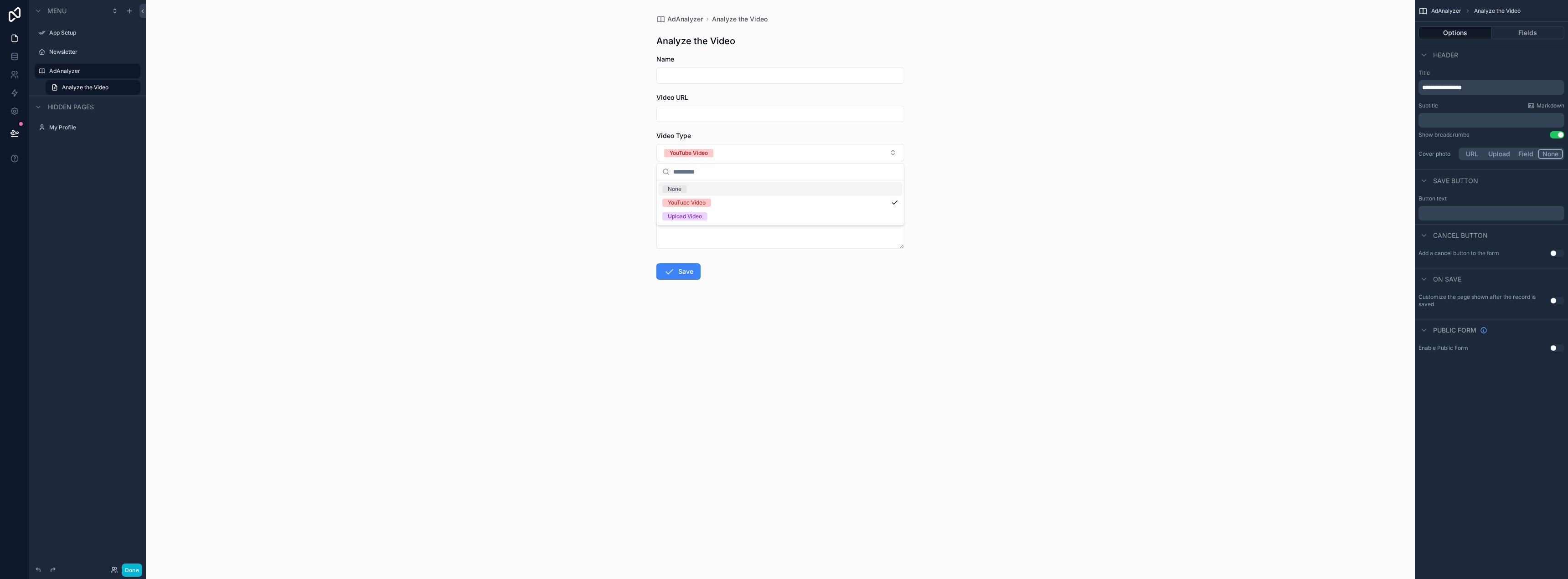
click at [1017, 172] on div "AdAnalyzer Analyze the Video Analyze the Video Name Video URL Video Type YouTub…" at bounding box center [780, 290] width 1269 height 579
click at [737, 193] on input "scrollable content" at bounding box center [780, 191] width 247 height 13
click at [947, 193] on div "AdAnalyzer Analyze the Video Analyze the Video Name Video URL Video Type YouTub…" at bounding box center [780, 290] width 1269 height 579
click at [797, 182] on div "YouTube Link" at bounding box center [780, 185] width 248 height 29
click at [795, 186] on input "scrollable content" at bounding box center [780, 191] width 247 height 13
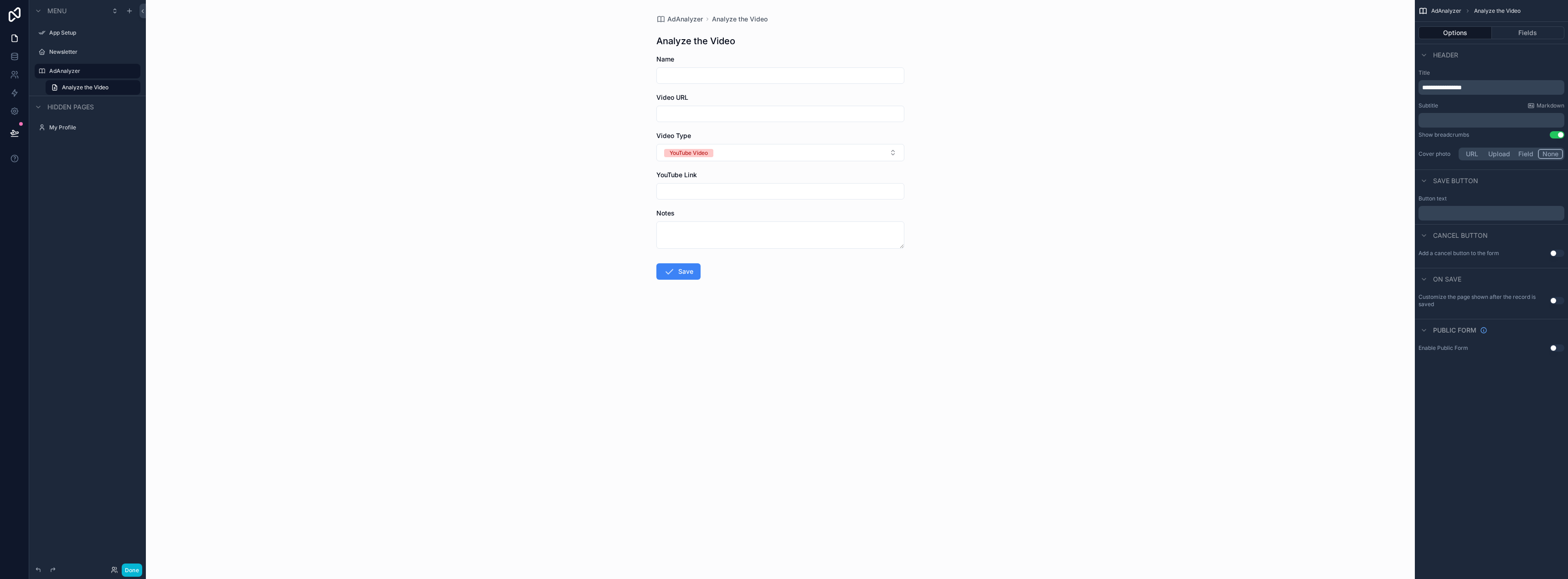
click at [1139, 187] on div "AdAnalyzer Analyze the Video Analyze the Video Name Video URL Video Type YouTub…" at bounding box center [780, 290] width 1269 height 579
click at [1511, 37] on button "Fields" at bounding box center [1528, 32] width 73 height 13
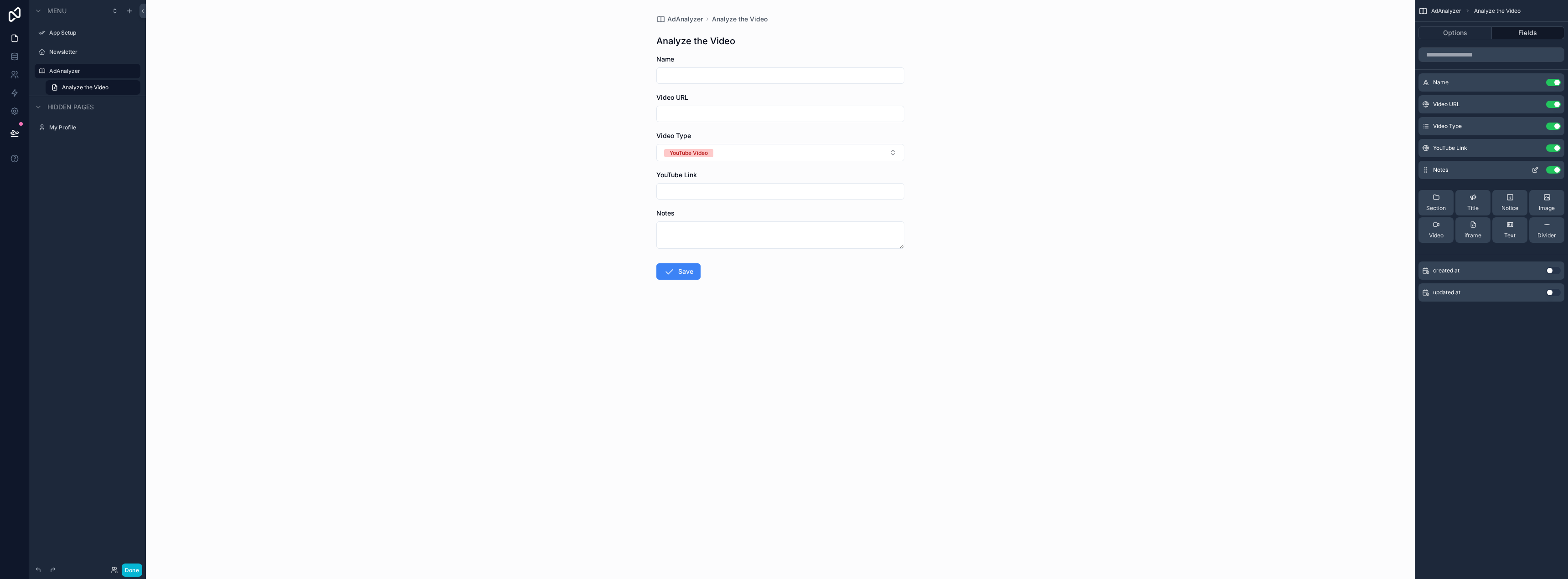
click at [1547, 169] on button "Use setting" at bounding box center [1553, 170] width 15 height 7
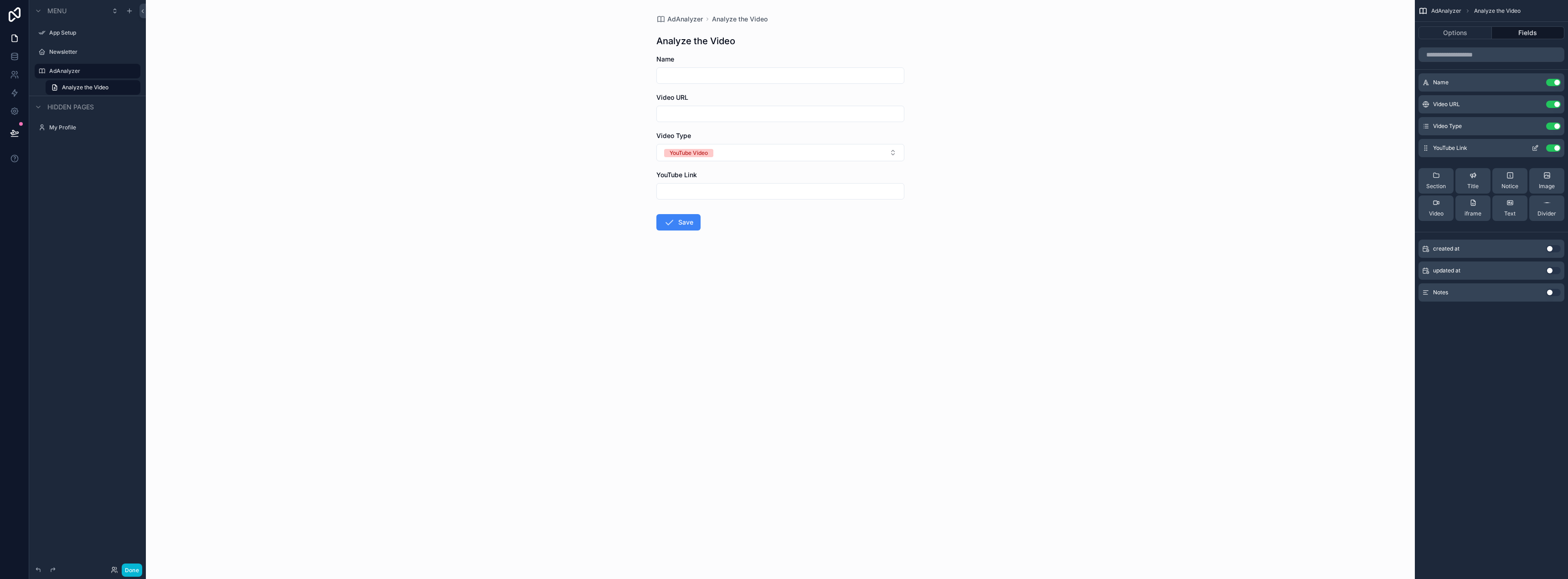
click at [1547, 147] on button "Use setting" at bounding box center [1553, 148] width 15 height 7
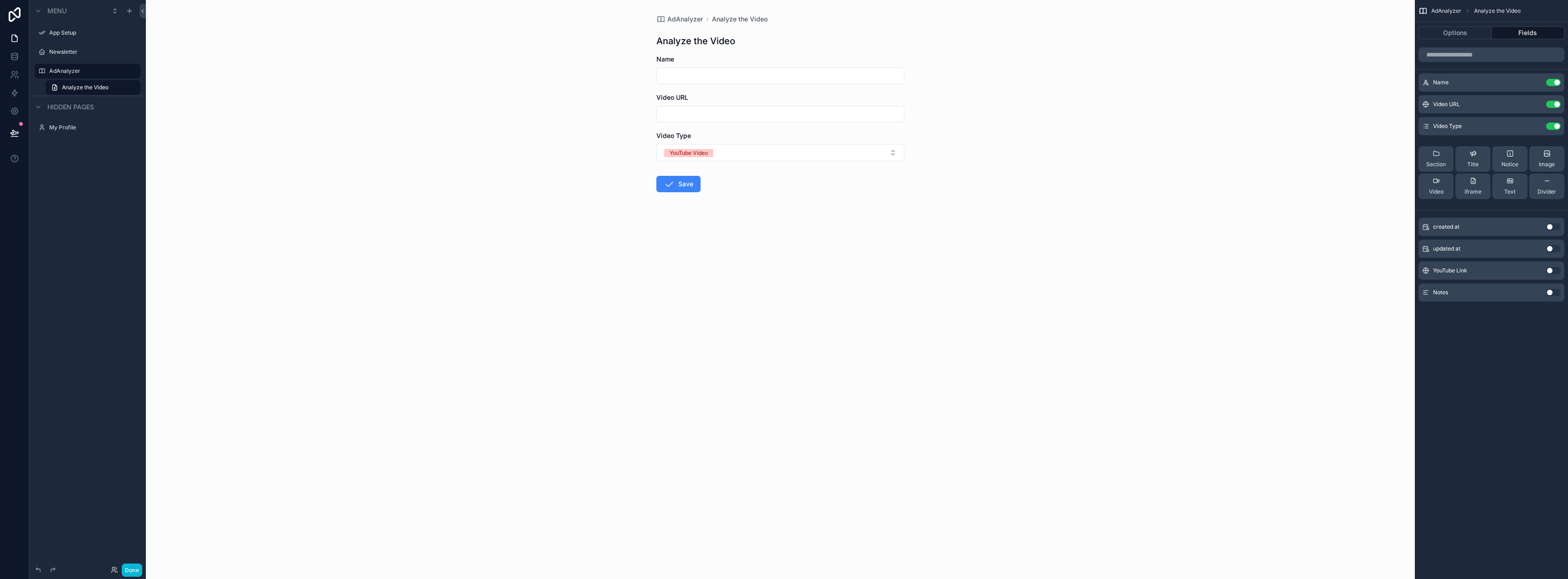
click at [1552, 268] on button "Use setting" at bounding box center [1553, 271] width 15 height 7
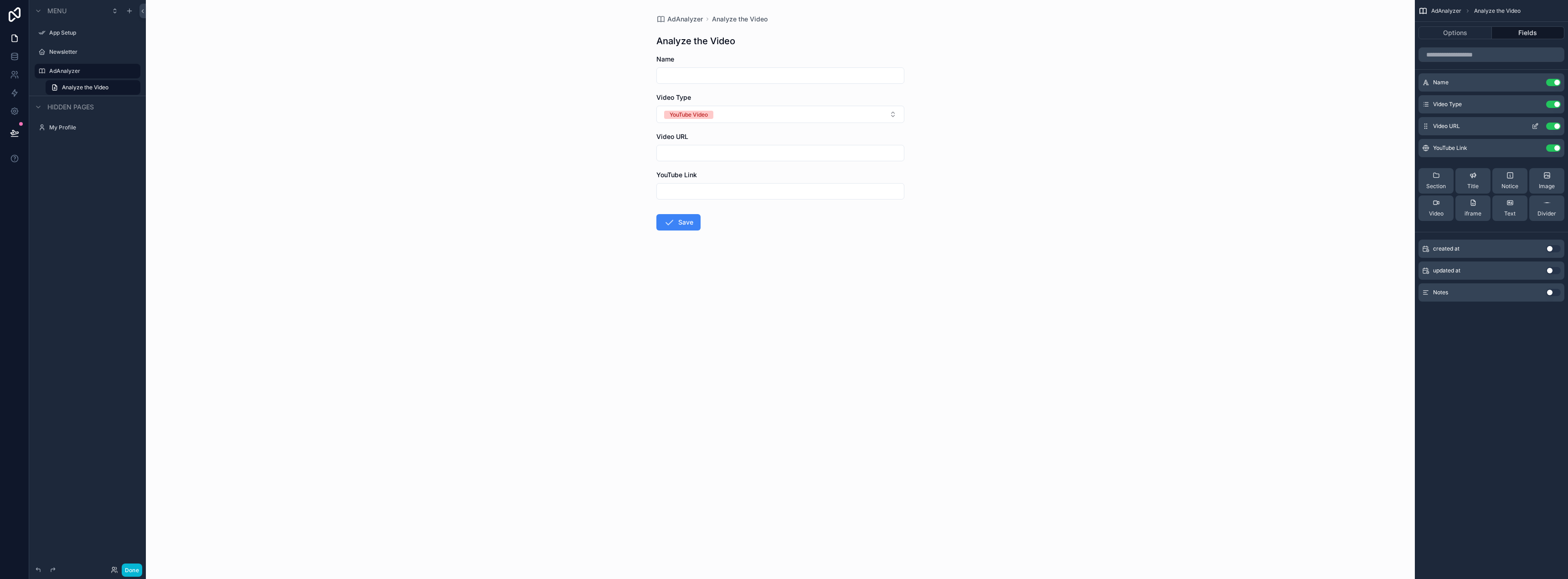
click at [1531, 123] on icon "scrollable content" at bounding box center [1535, 126] width 7 height 7
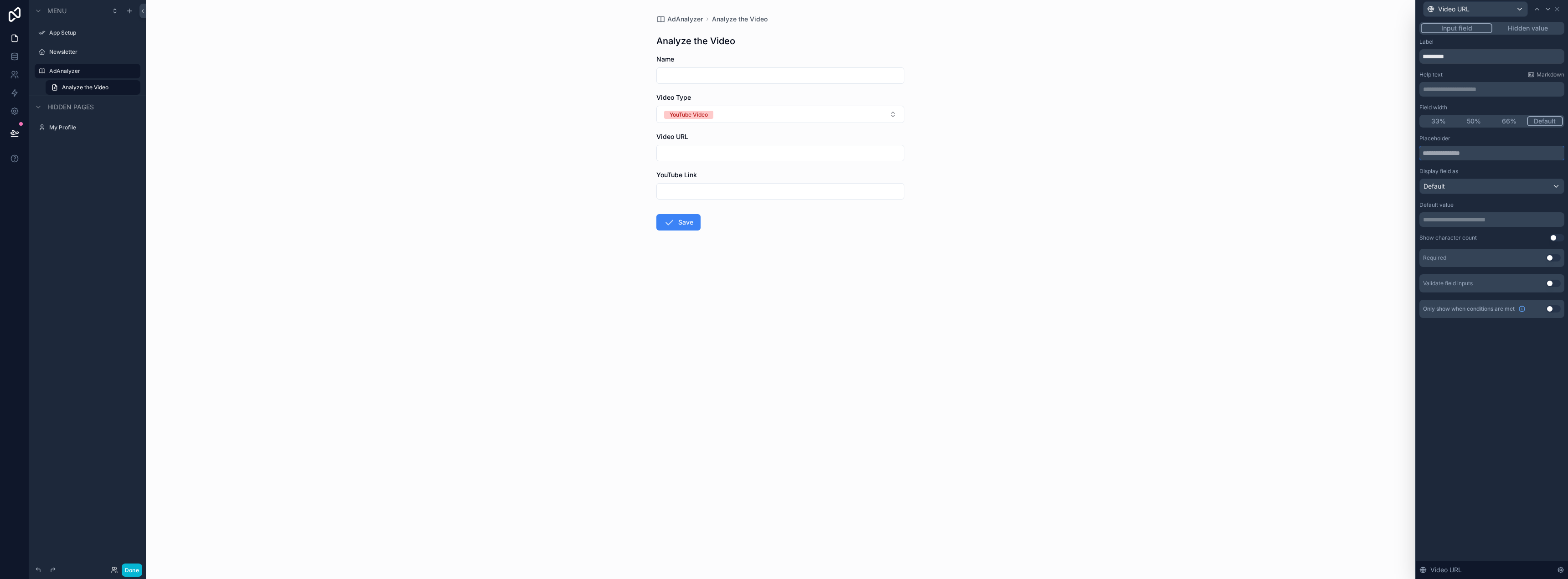
click at [1486, 152] on input "text" at bounding box center [1492, 153] width 145 height 15
click at [1551, 308] on button "Use setting" at bounding box center [1553, 309] width 15 height 7
click at [1448, 339] on span "**********" at bounding box center [1448, 337] width 34 height 9
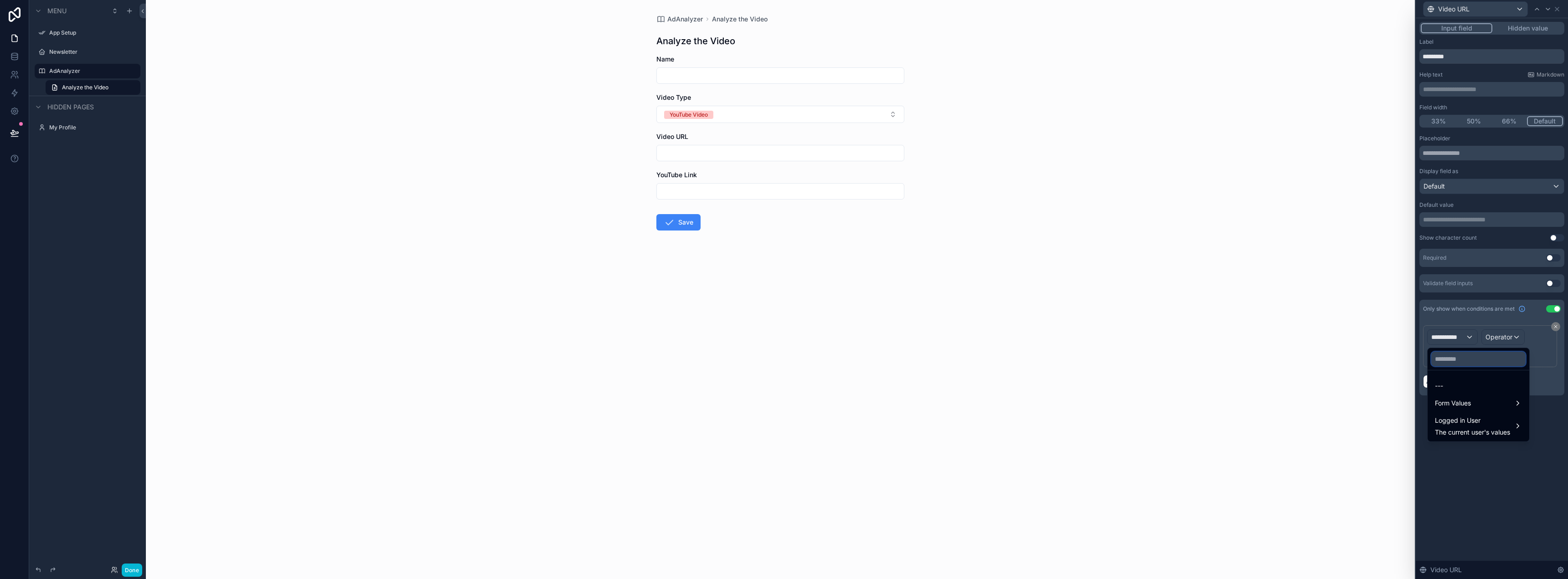
click at [1472, 354] on input "text" at bounding box center [1478, 359] width 94 height 15
click at [1480, 409] on div "Form Values" at bounding box center [1478, 403] width 98 height 16
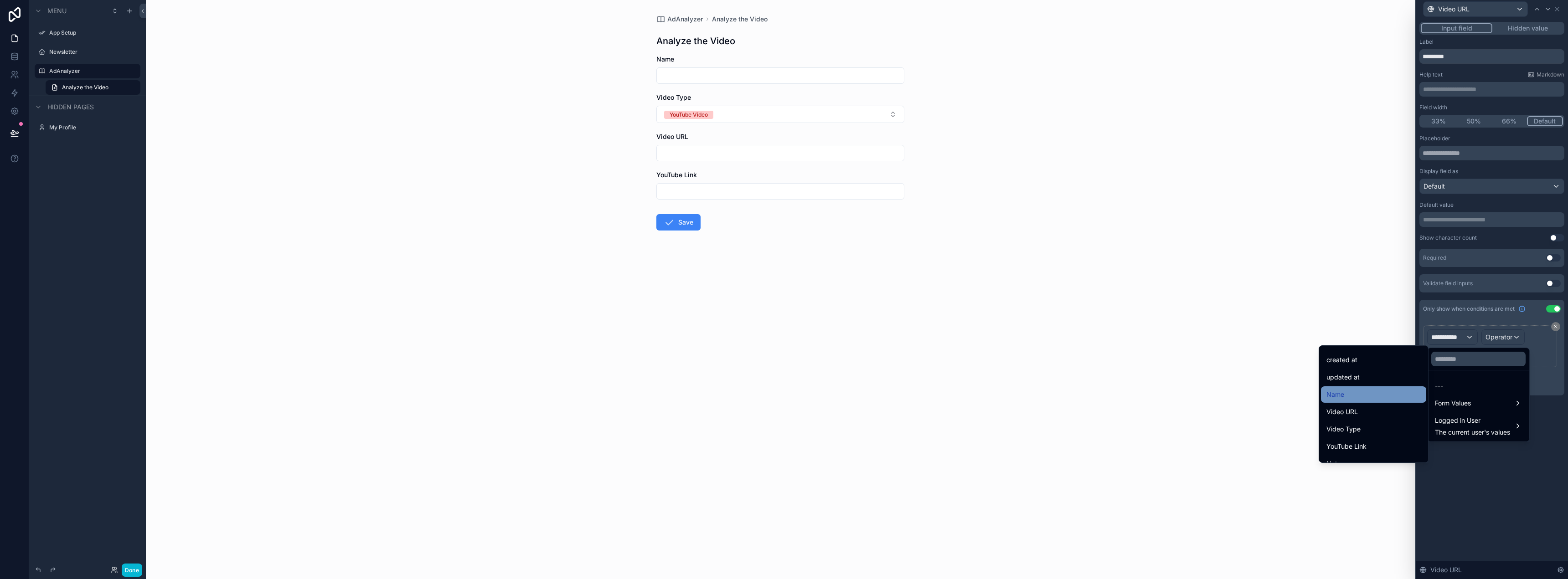
scroll to position [59, 0]
click at [1369, 396] on div "Video Type" at bounding box center [1373, 400] width 94 height 11
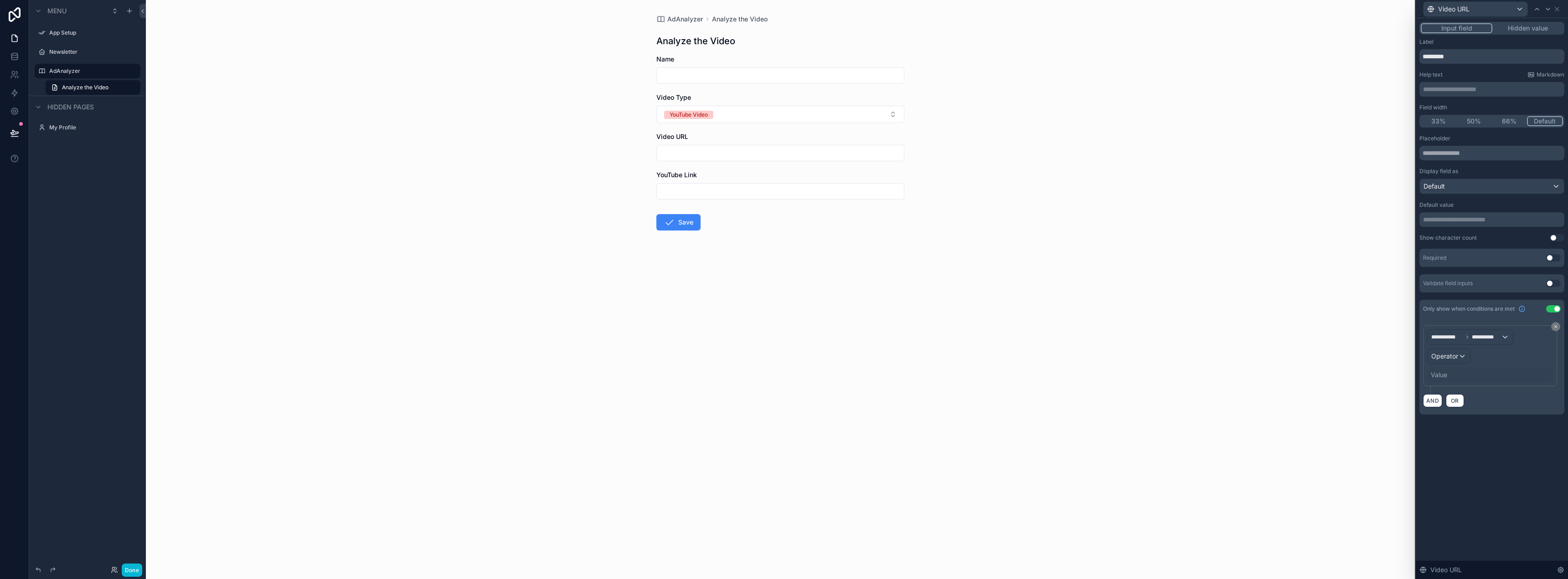
click at [1446, 376] on div "Value" at bounding box center [1439, 375] width 16 height 9
click at [1466, 370] on div "Value" at bounding box center [1490, 375] width 126 height 15
click at [1448, 374] on div "Value" at bounding box center [1490, 375] width 126 height 15
click at [1444, 375] on div "Value" at bounding box center [1439, 375] width 16 height 9
click at [1455, 356] on span "Operator" at bounding box center [1444, 356] width 27 height 8
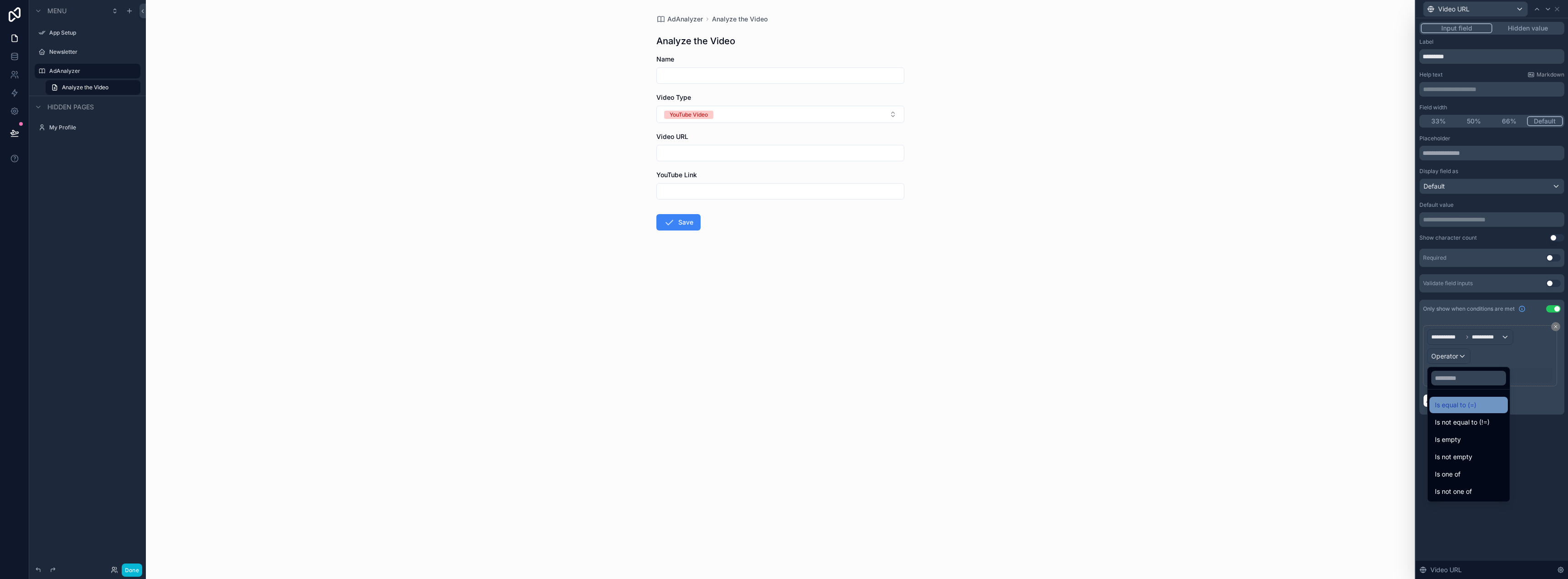
drag, startPoint x: 1454, startPoint y: 395, endPoint x: 1454, endPoint y: 403, distance: 8.0
click at [1454, 403] on ul "Is equal to (=) Is not equal to (!=) Is empty Is not empty Is one of Is not one…" at bounding box center [1468, 445] width 82 height 112
click at [1454, 403] on span "Is equal to (=)" at bounding box center [1455, 405] width 41 height 11
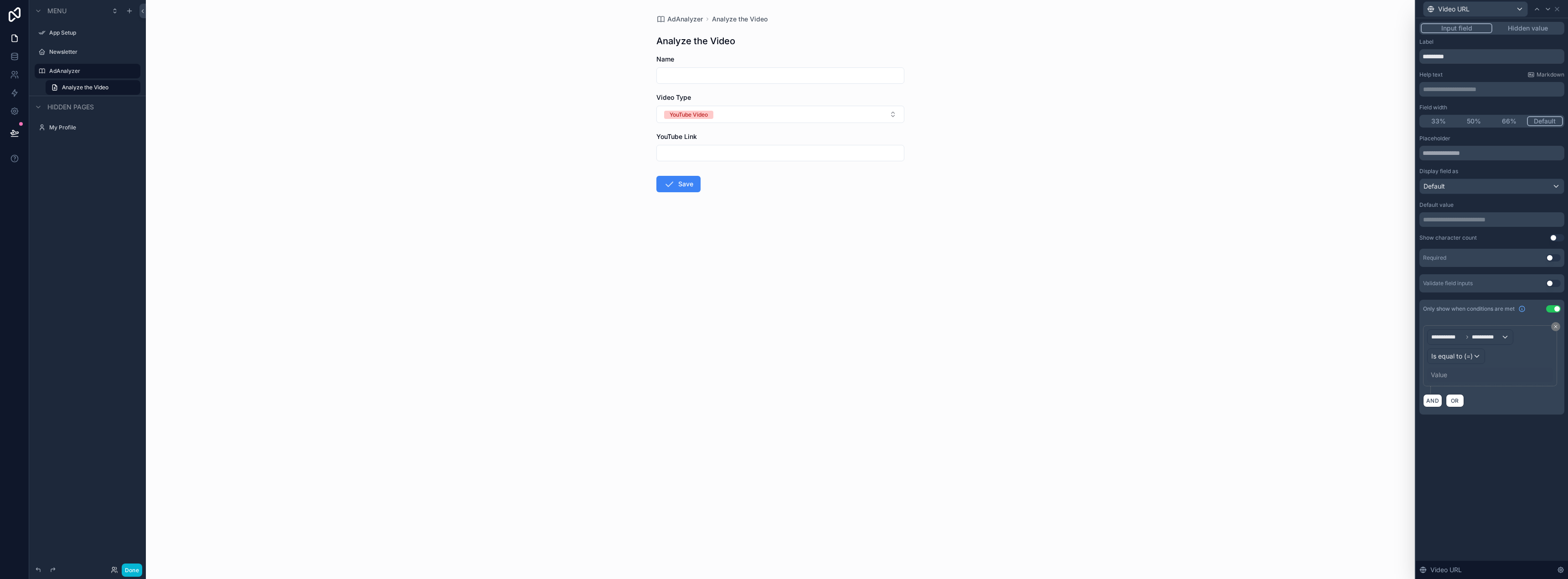
click at [1458, 369] on div "Value" at bounding box center [1490, 375] width 126 height 15
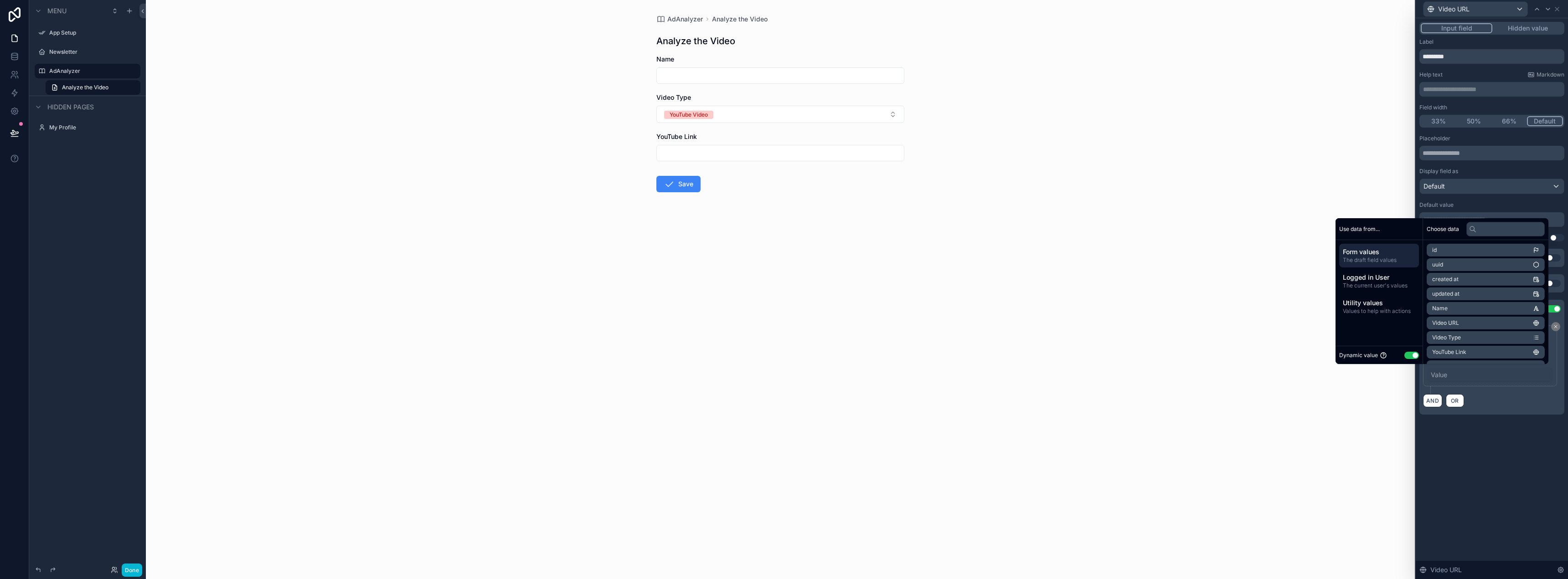
scroll to position [27, 0]
click at [1470, 307] on li "Video Type" at bounding box center [1486, 310] width 118 height 13
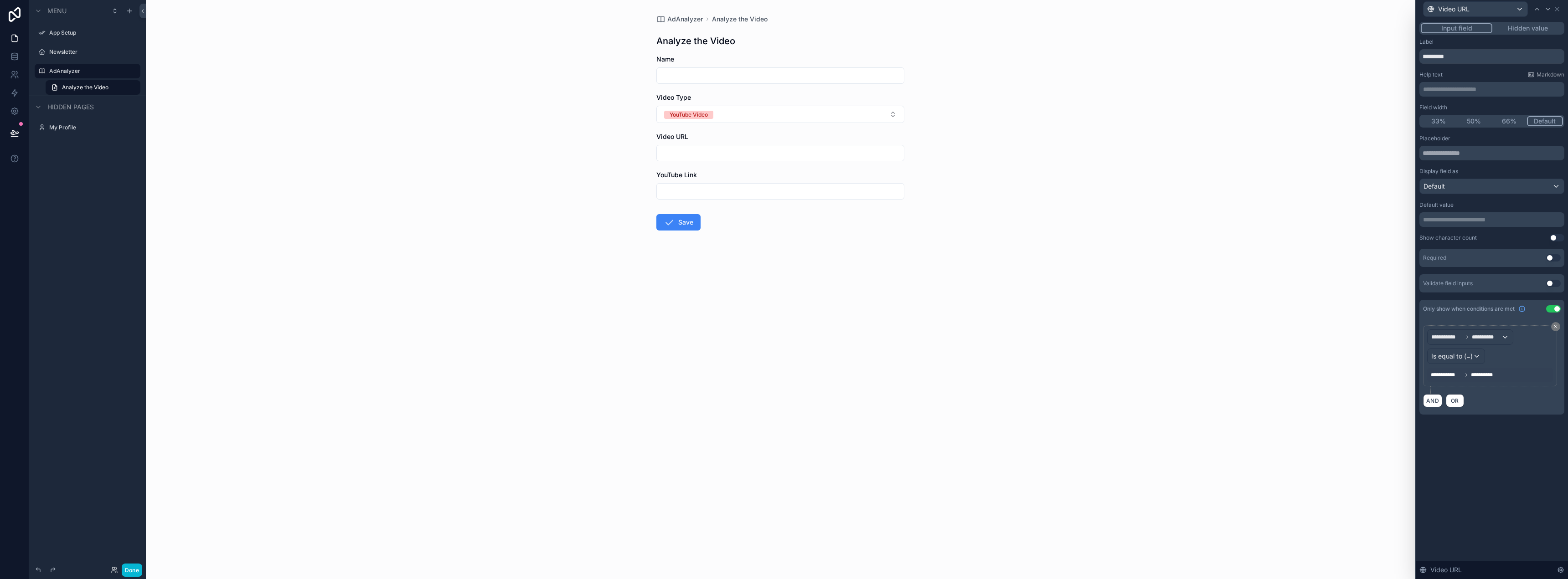
click at [1486, 376] on span "**********" at bounding box center [1485, 375] width 29 height 7
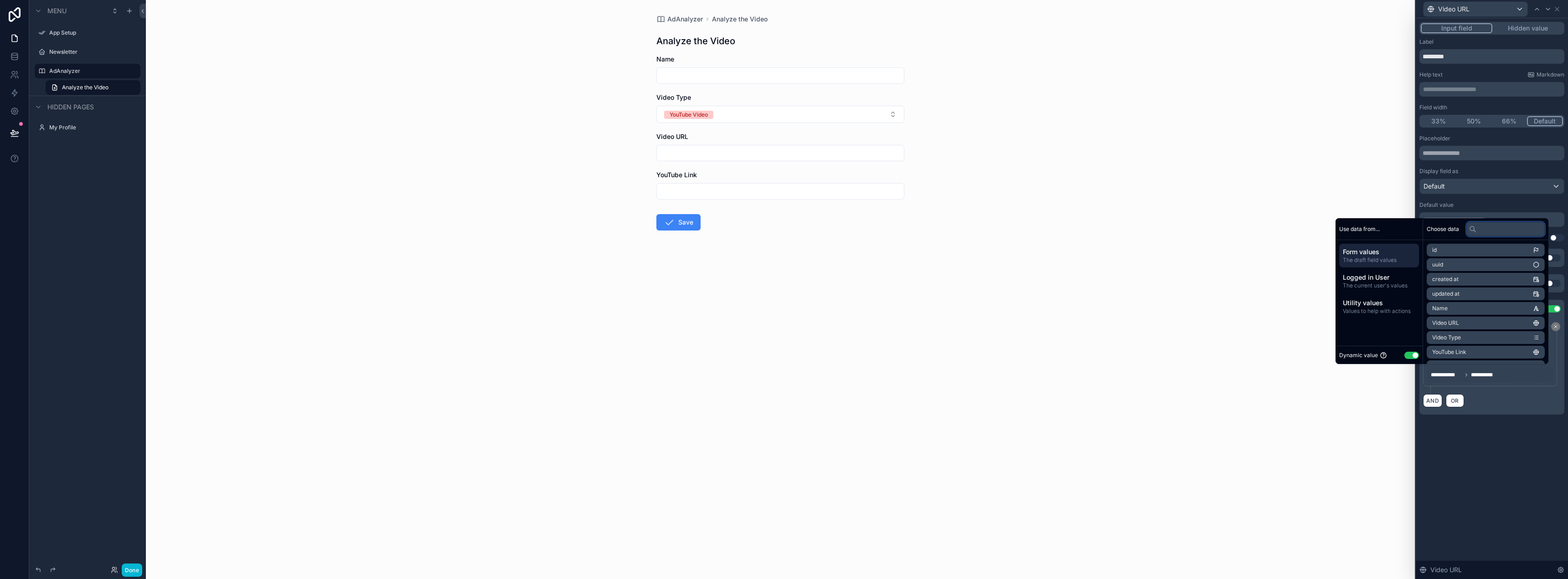
click at [1491, 232] on input "text" at bounding box center [1505, 229] width 79 height 15
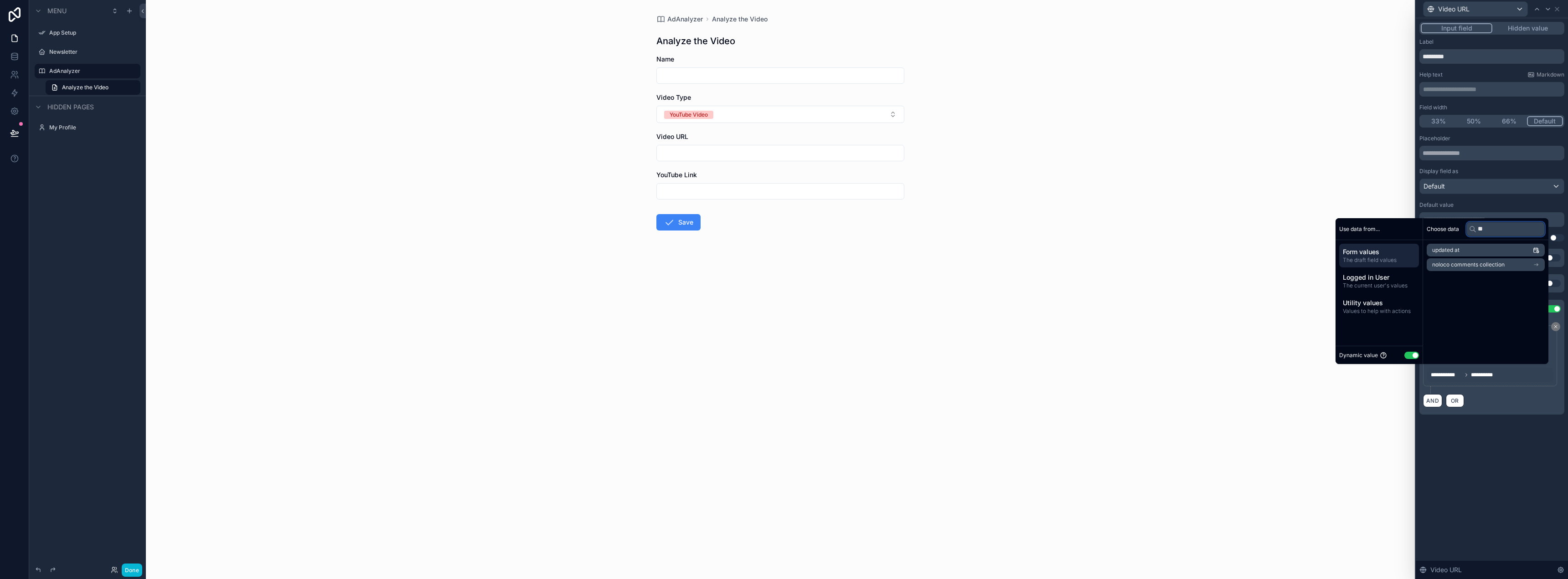
type input "*"
type input "**"
click at [807, 95] on div "Video Type" at bounding box center [780, 97] width 248 height 9
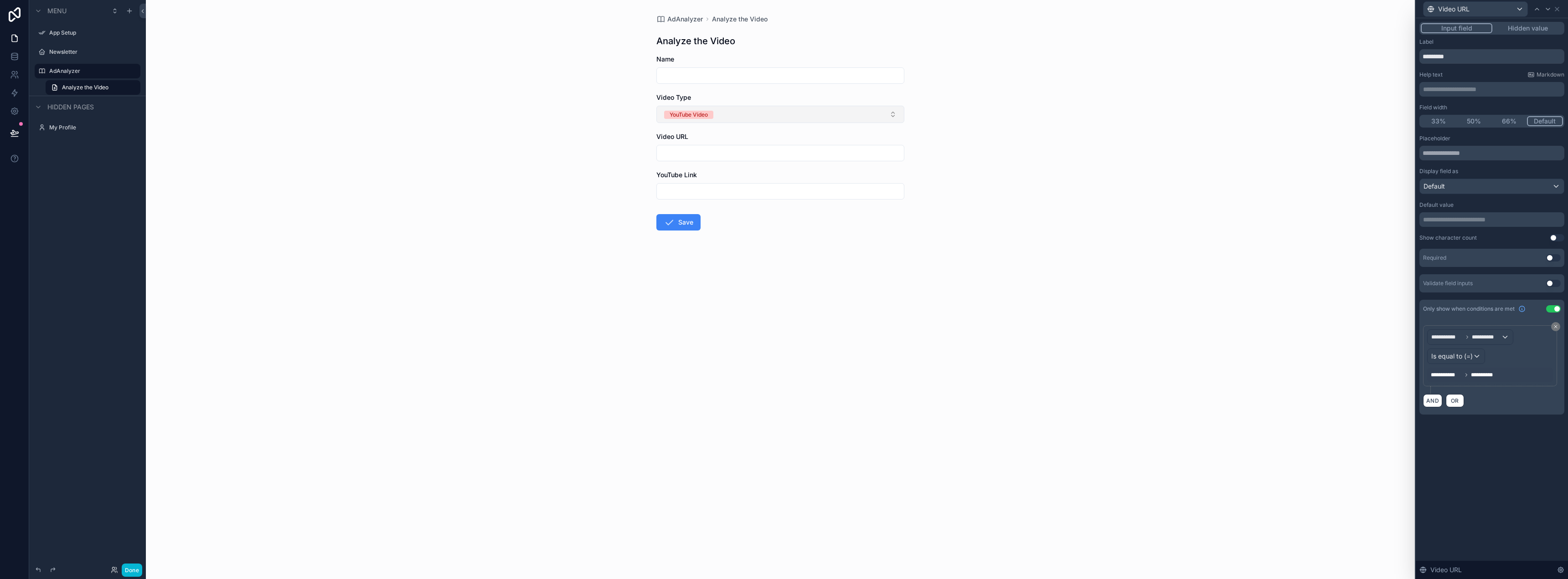
click at [806, 108] on button "YouTube Video" at bounding box center [780, 114] width 248 height 17
click at [1244, 357] on div "AdAnalyzer Analyze the Video Analyze the Video Name Video Type YouTube Video Vi…" at bounding box center [780, 290] width 1269 height 579
click at [1505, 373] on div "**********" at bounding box center [1490, 375] width 126 height 15
click at [1486, 377] on span "**********" at bounding box center [1485, 375] width 29 height 7
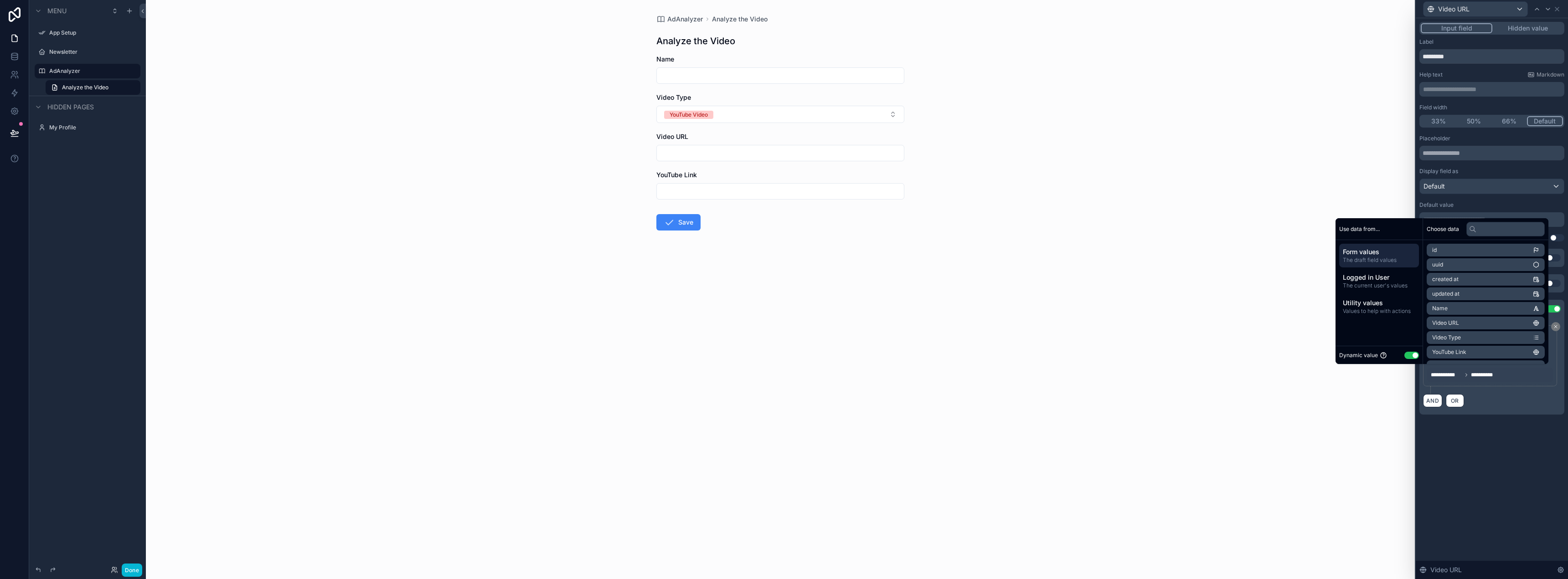
click at [1519, 376] on div "**********" at bounding box center [1490, 375] width 126 height 15
click at [1507, 375] on div "**********" at bounding box center [1490, 375] width 126 height 15
click at [1556, 327] on icon at bounding box center [1555, 326] width 5 height 5
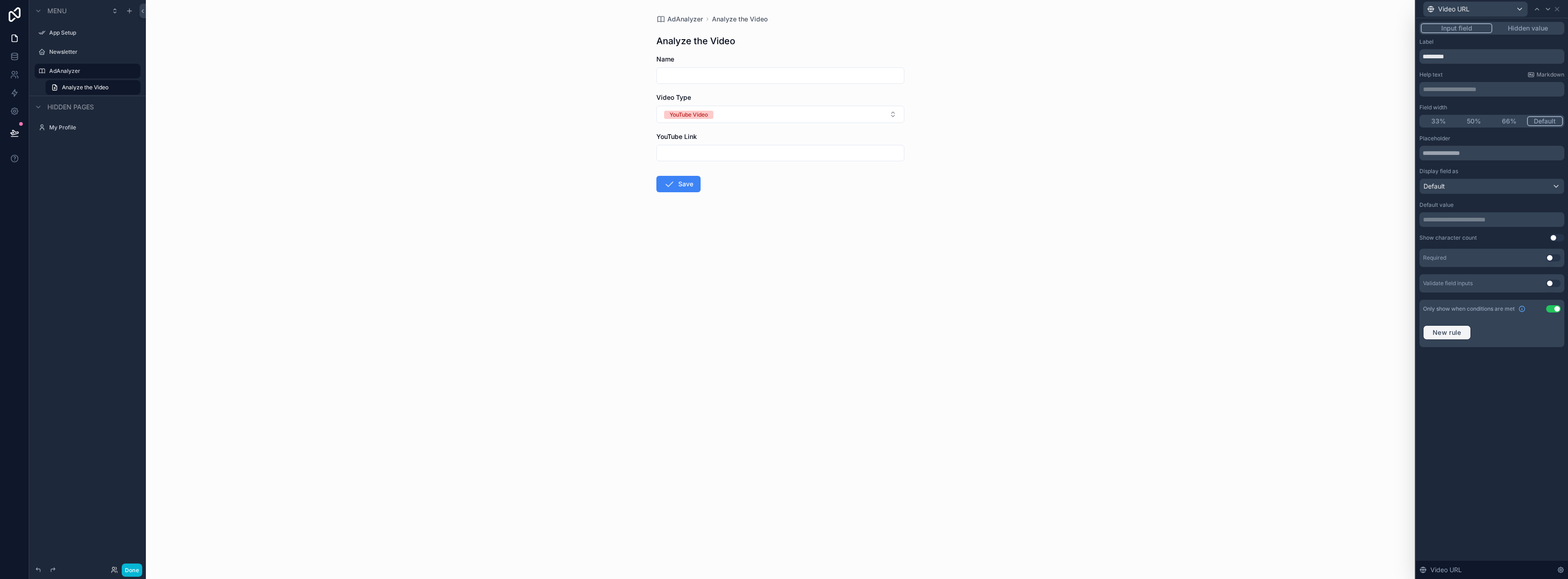
click at [1463, 333] on span "New rule" at bounding box center [1447, 332] width 36 height 8
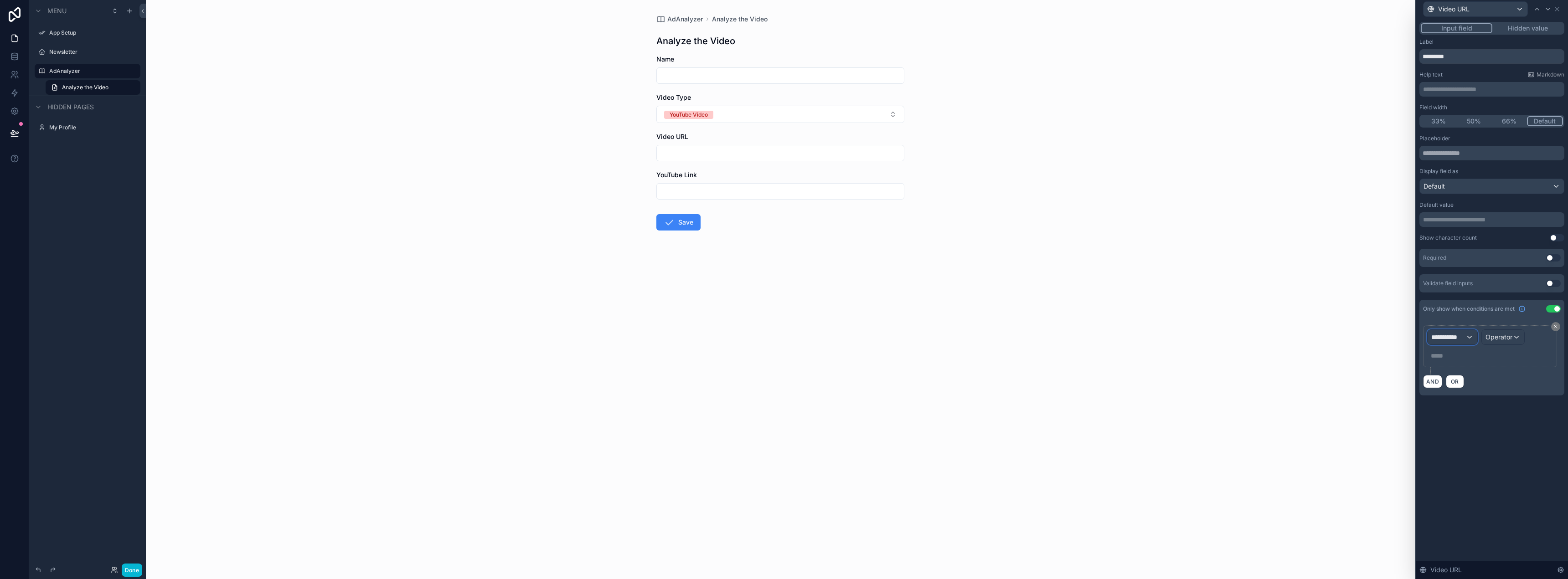
click at [1464, 341] on span "**********" at bounding box center [1448, 337] width 34 height 9
click at [1468, 355] on input "text" at bounding box center [1478, 359] width 94 height 15
type input "*****"
click at [1463, 387] on span "Form Values" at bounding box center [1452, 386] width 36 height 11
click at [1405, 391] on span "Video Type" at bounding box center [1404, 395] width 34 height 11
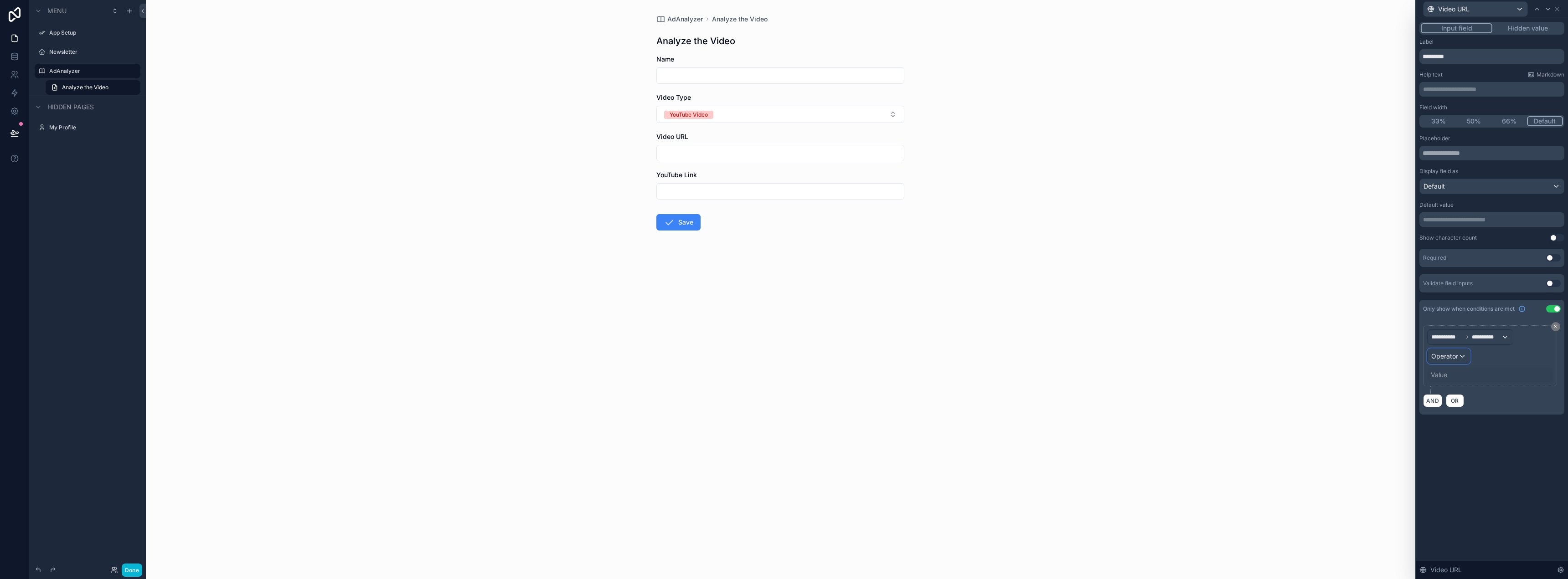
click at [1463, 358] on div "Operator" at bounding box center [1449, 356] width 43 height 15
click at [1457, 403] on span "Is equal to (=)" at bounding box center [1455, 405] width 41 height 11
click at [1446, 370] on div "Value" at bounding box center [1439, 375] width 16 height 9
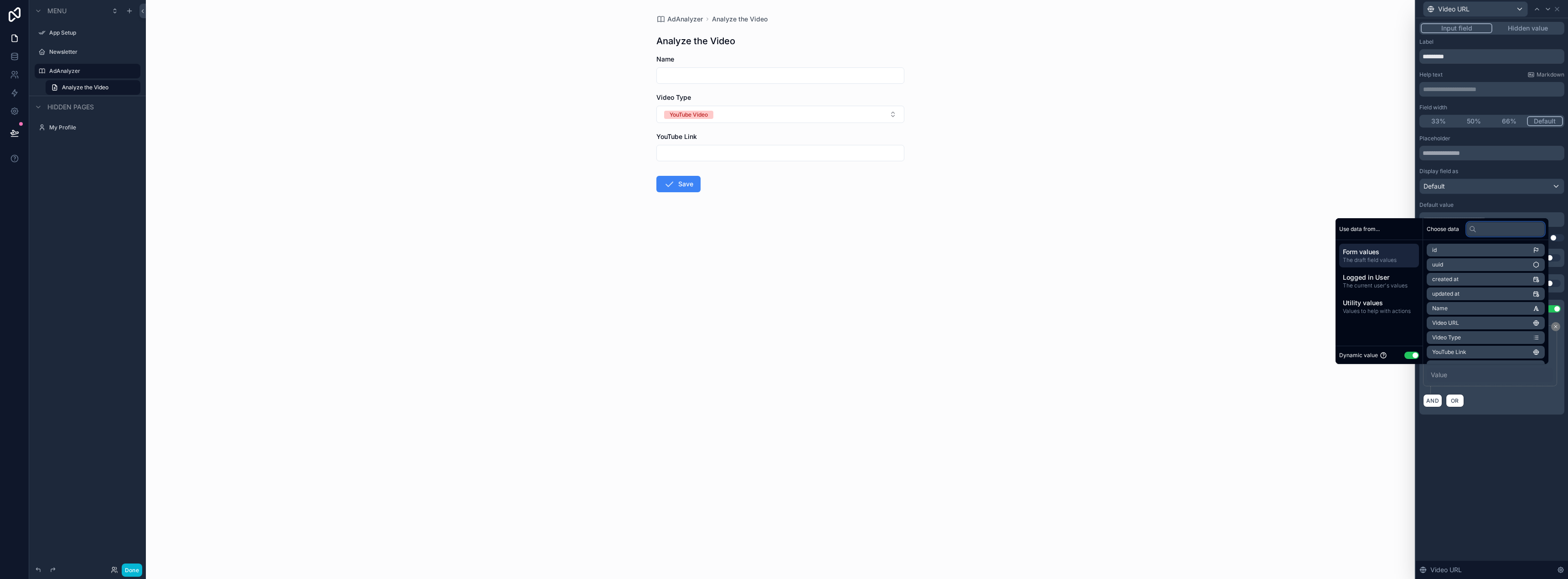
click at [1489, 227] on input "text" at bounding box center [1505, 229] width 79 height 15
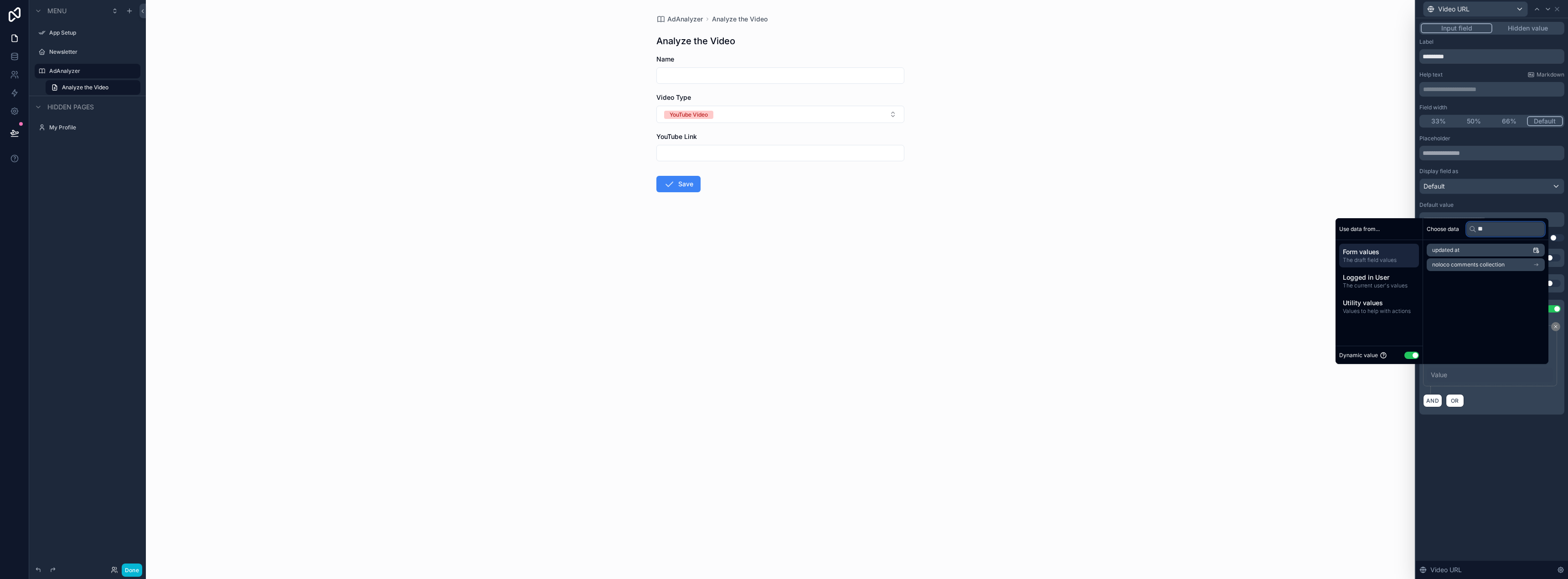
type input "*"
